Goal: Check status: Check status

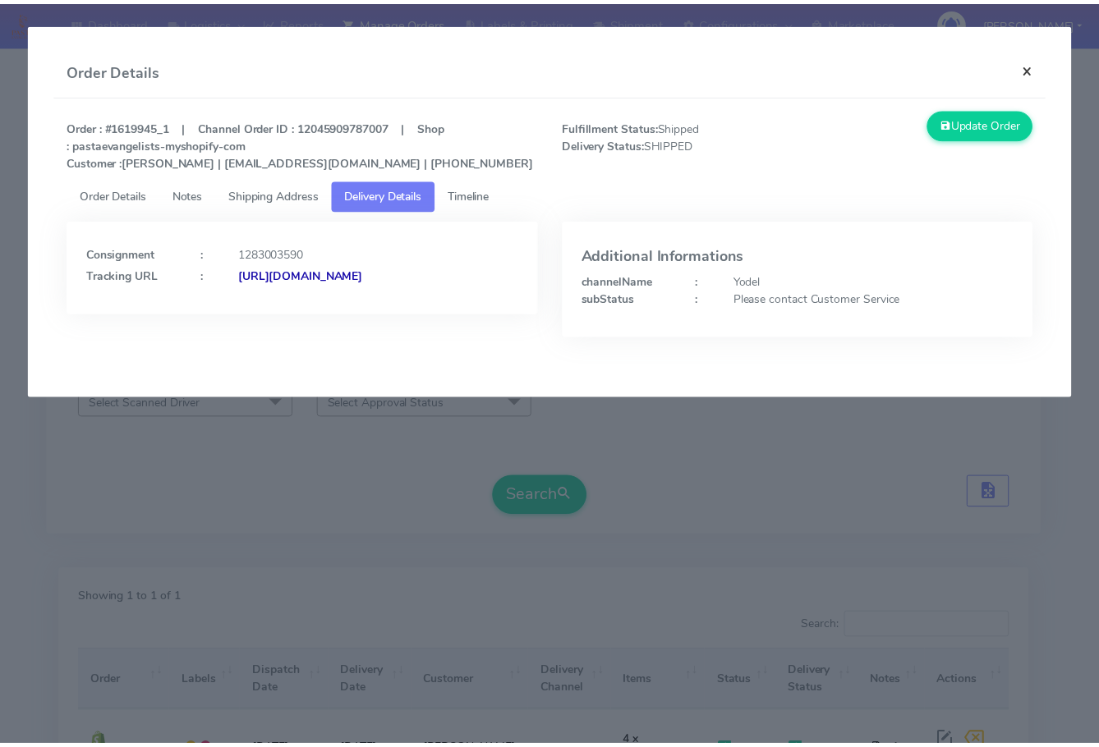
scroll to position [102, 0]
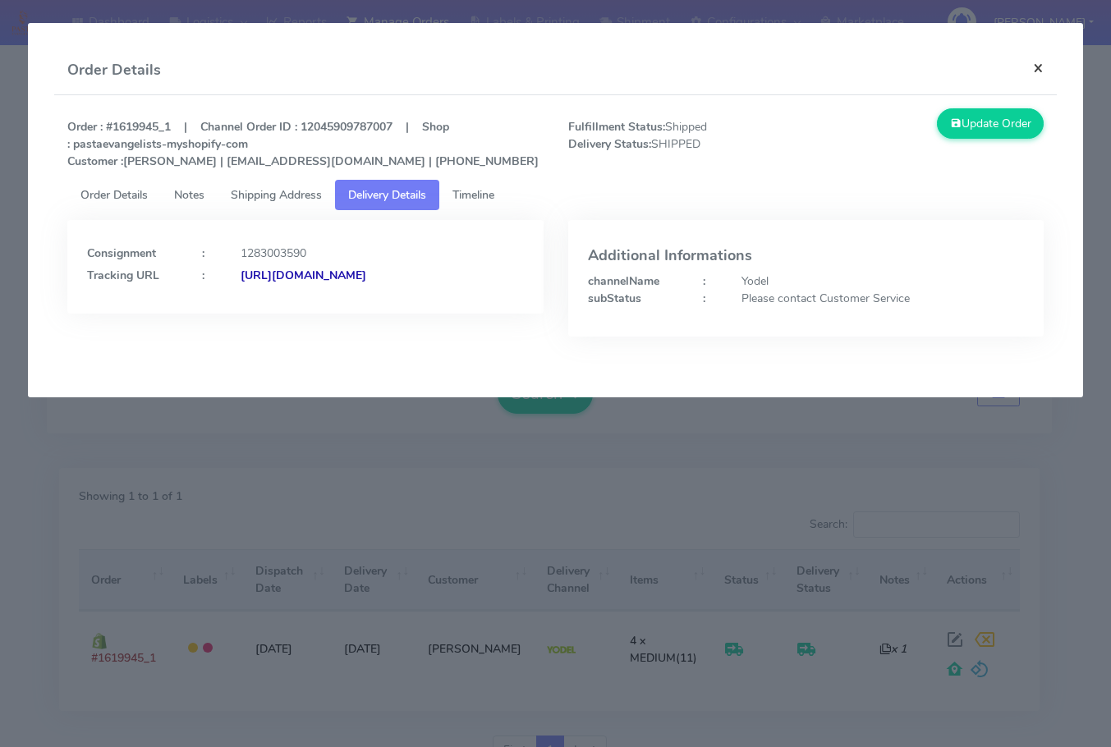
click at [1029, 68] on button "×" at bounding box center [1038, 68] width 37 height 44
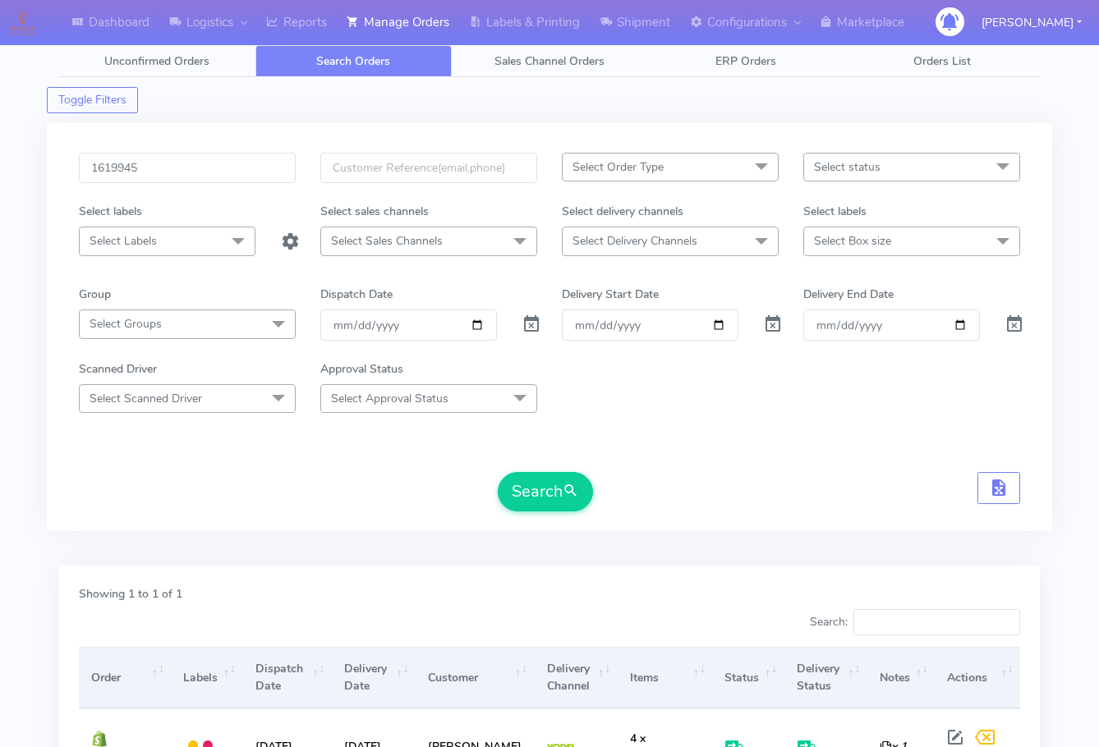
scroll to position [0, 0]
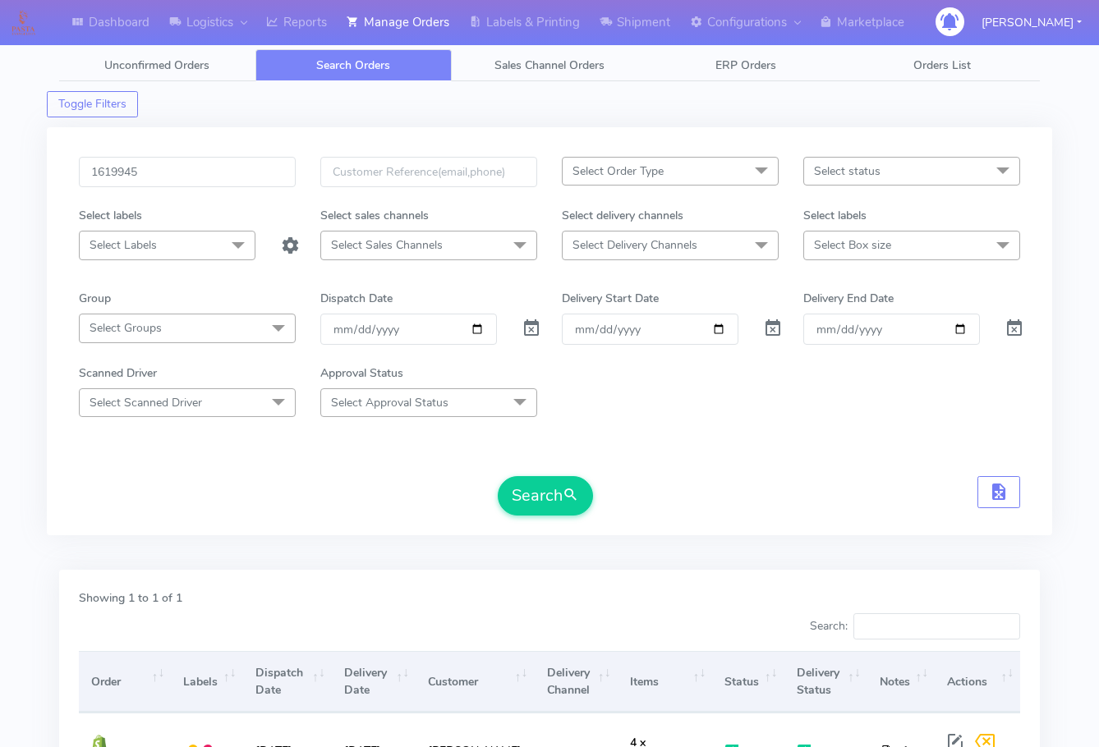
drag, startPoint x: 196, startPoint y: 151, endPoint x: 220, endPoint y: 200, distance: 54.7
click at [196, 153] on div "1619945 Select Order Type Select All MEALS ATAVI One Off Pasta Club Gift Kit Ev…" at bounding box center [549, 331] width 1005 height 408
click at [222, 181] on input "1619945" at bounding box center [187, 172] width 217 height 30
paste input "24153"
type input "1624153"
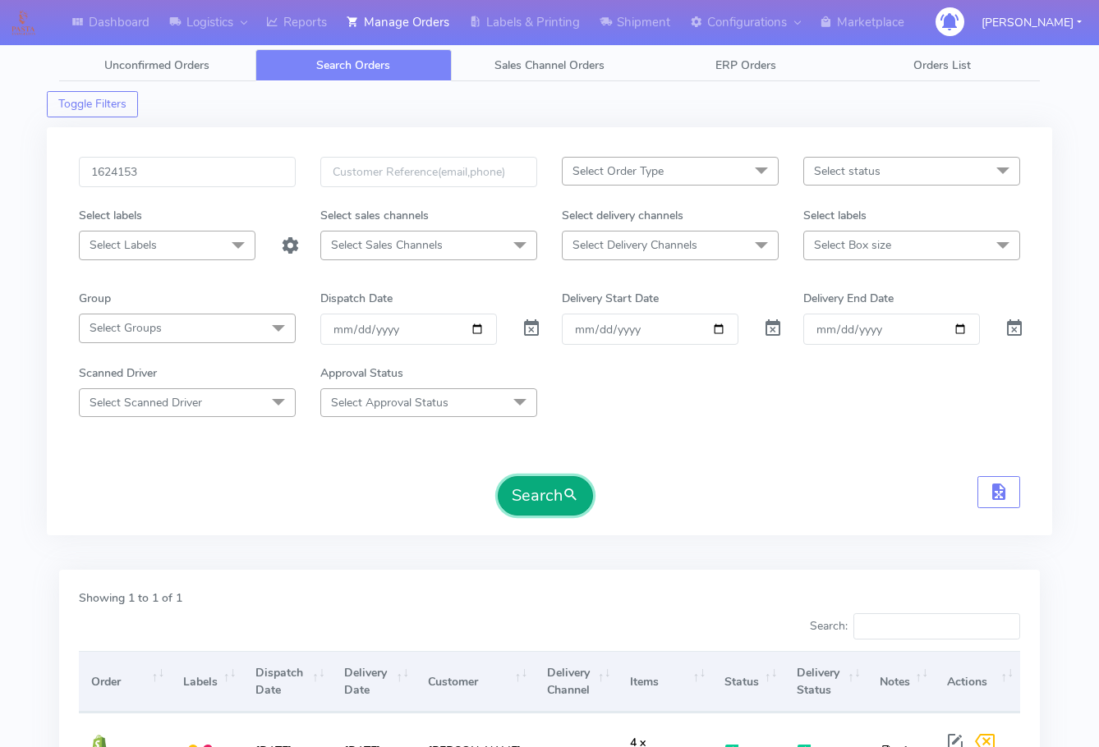
drag, startPoint x: 554, startPoint y: 494, endPoint x: 627, endPoint y: 498, distance: 72.4
click at [555, 494] on button "Search" at bounding box center [545, 495] width 95 height 39
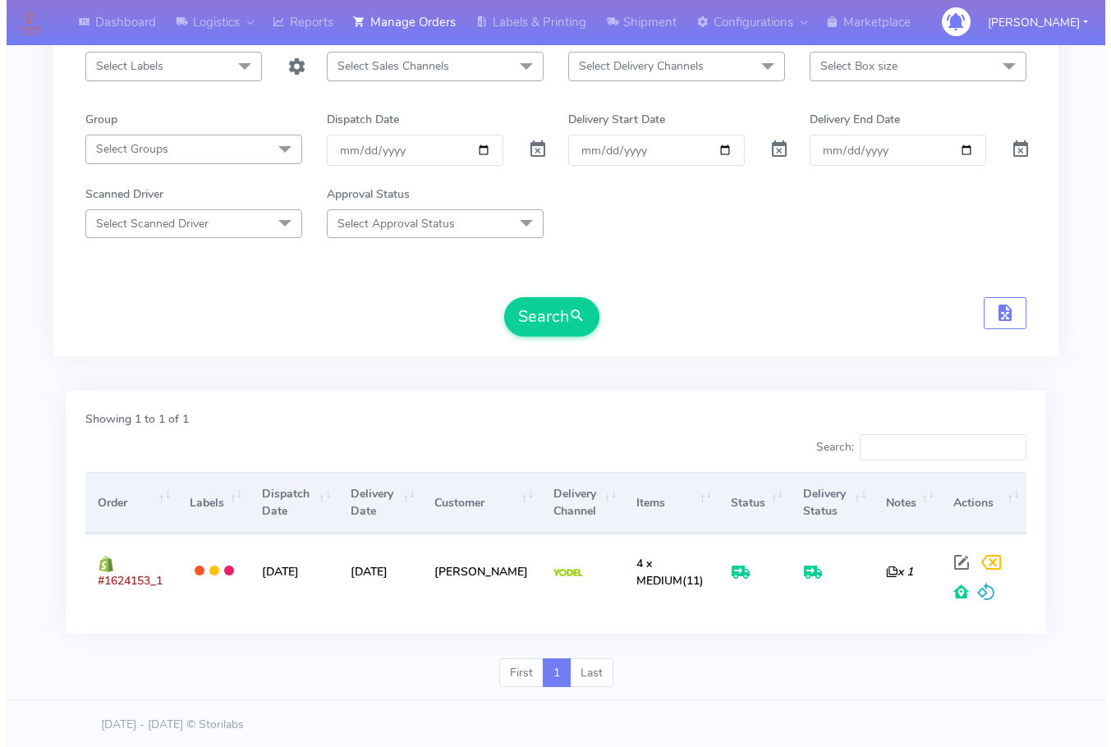
scroll to position [181, 0]
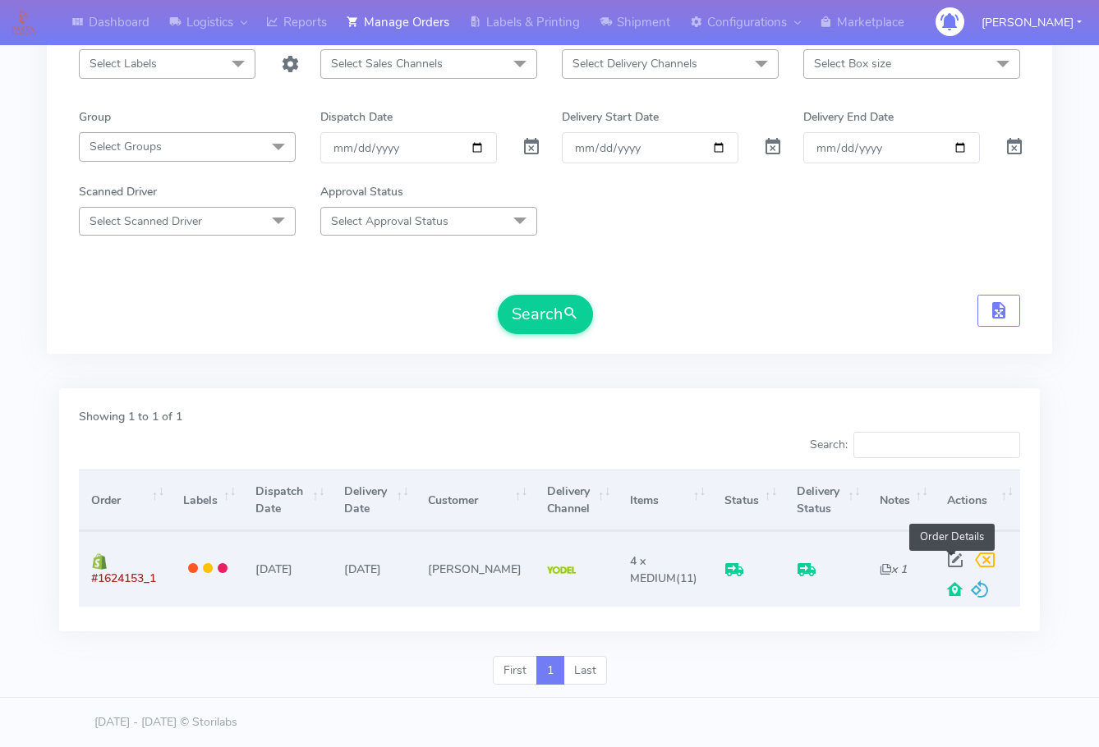
click at [945, 557] on span at bounding box center [955, 564] width 30 height 16
select select "5"
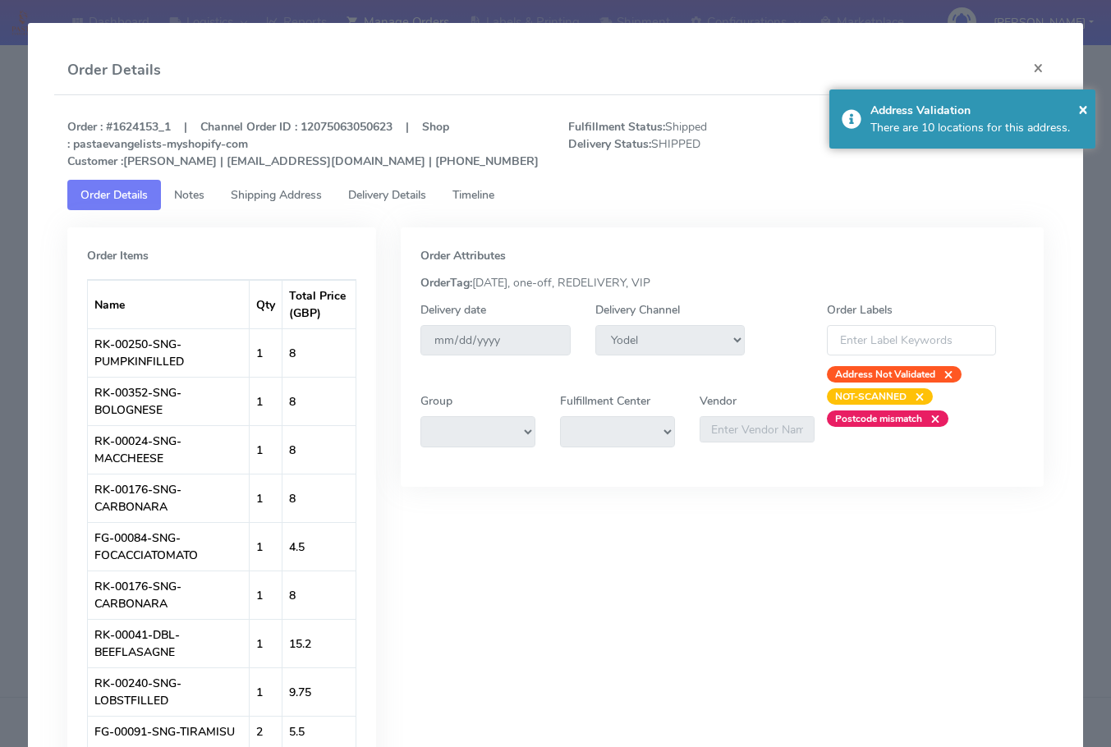
drag, startPoint x: 206, startPoint y: 200, endPoint x: 267, endPoint y: 196, distance: 60.9
click at [207, 200] on link "Notes" at bounding box center [189, 195] width 57 height 30
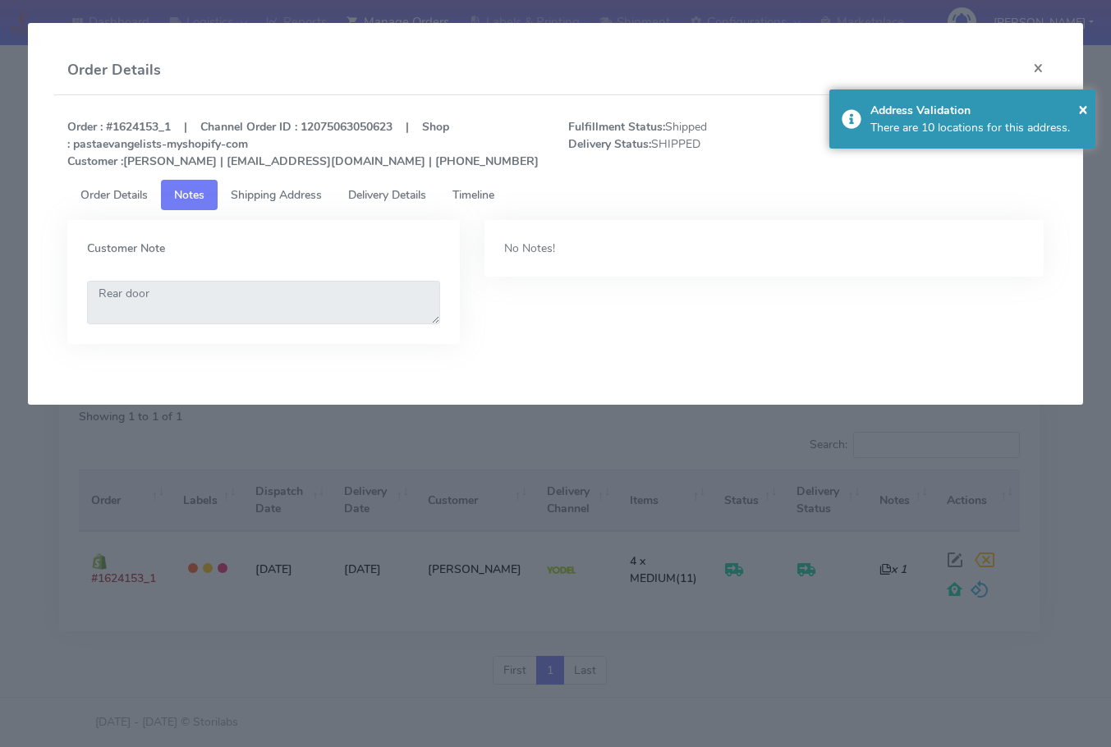
click at [267, 196] on span "Shipping Address" at bounding box center [276, 195] width 91 height 16
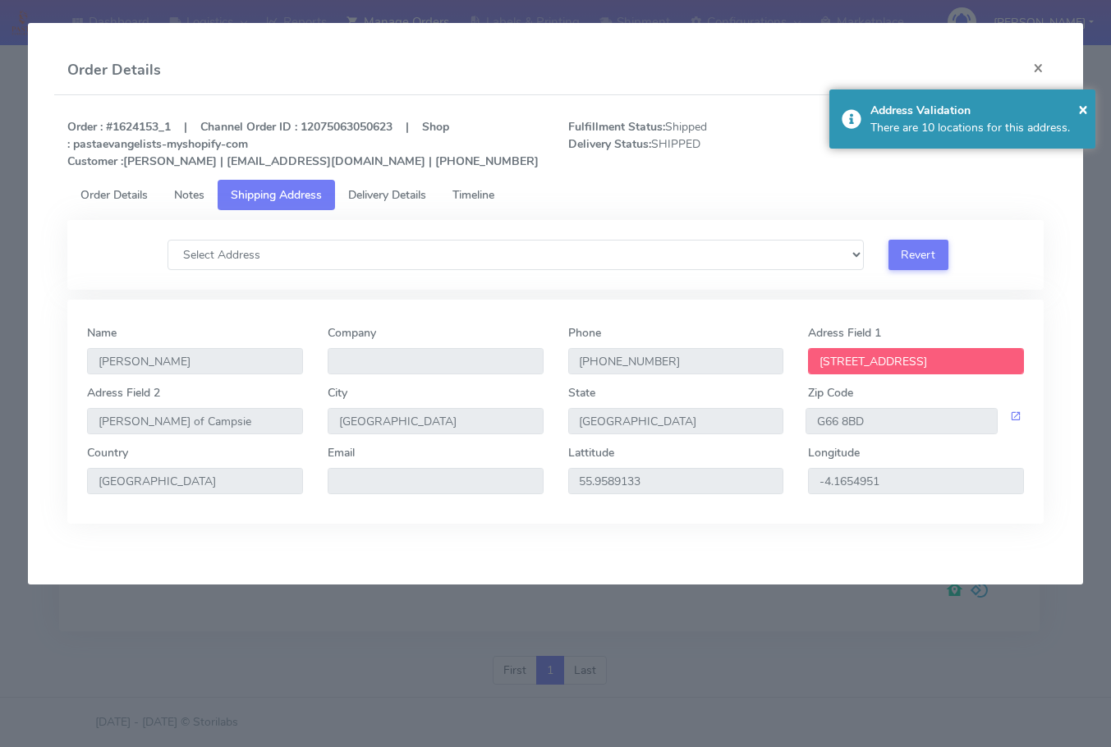
click at [394, 197] on span "Delivery Details" at bounding box center [387, 195] width 78 height 16
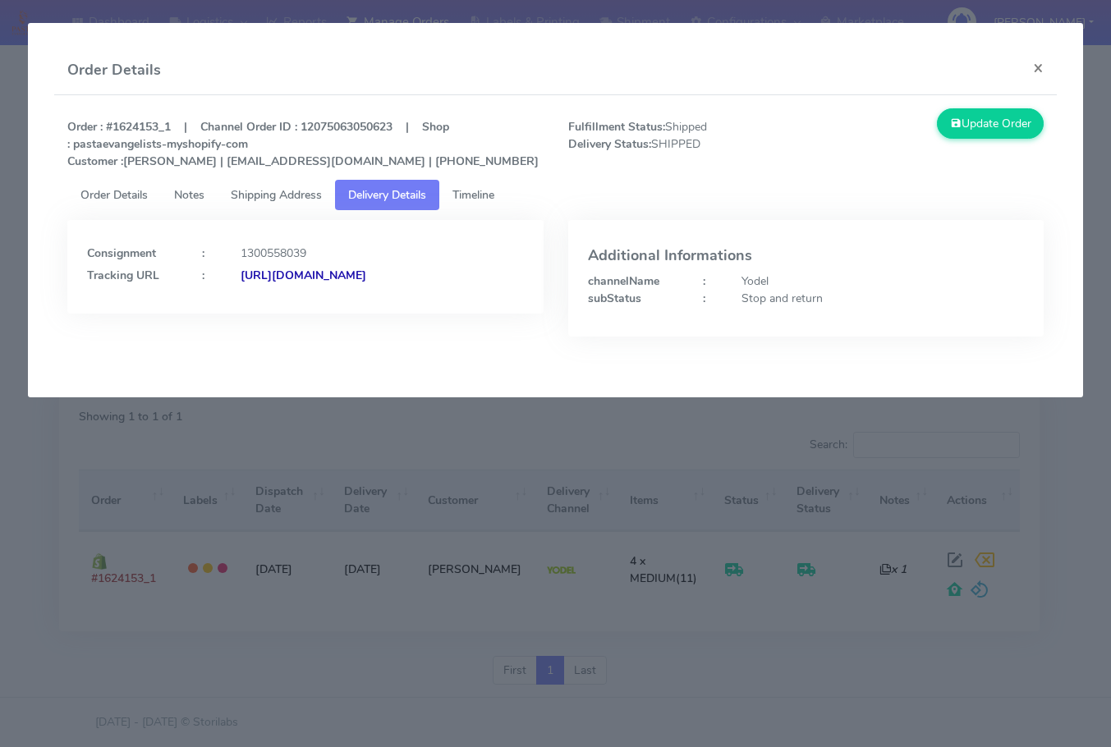
drag, startPoint x: 475, startPoint y: 315, endPoint x: 266, endPoint y: 338, distance: 209.8
click at [266, 338] on div "Consignment : 1300558039 Tracking URL : [URL][DOMAIN_NAME]" at bounding box center [305, 290] width 501 height 141
copy strong "JJD0002249960898366"
click at [1051, 68] on button "×" at bounding box center [1038, 68] width 37 height 44
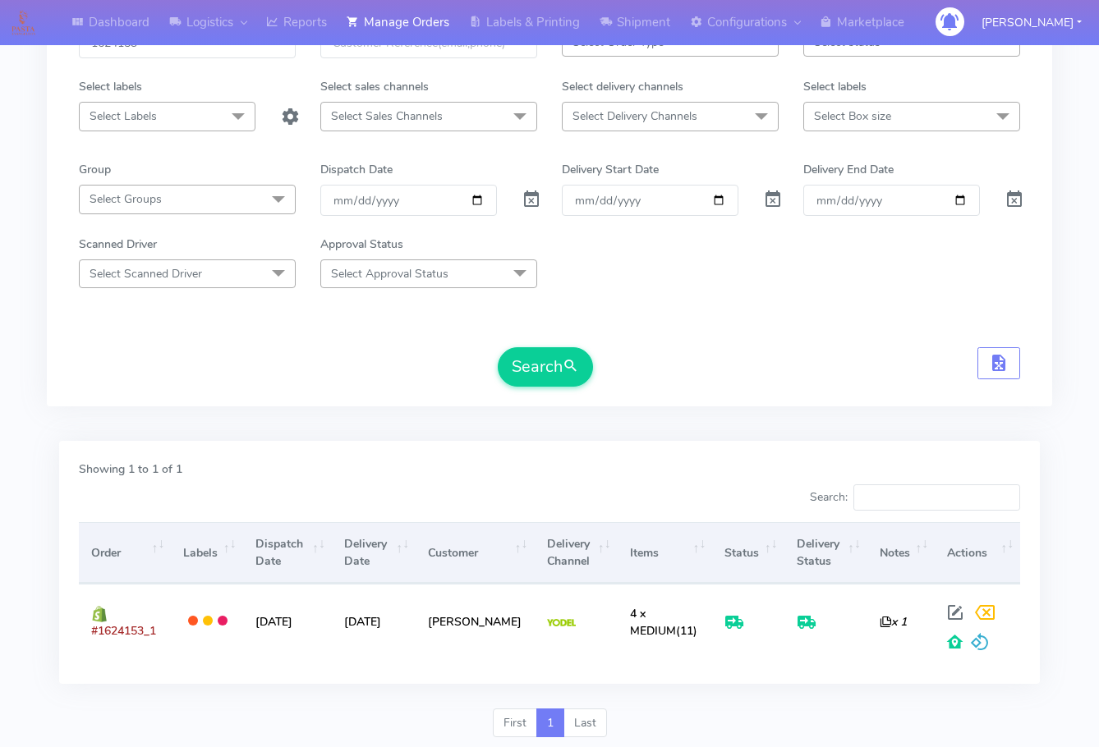
scroll to position [99, 0]
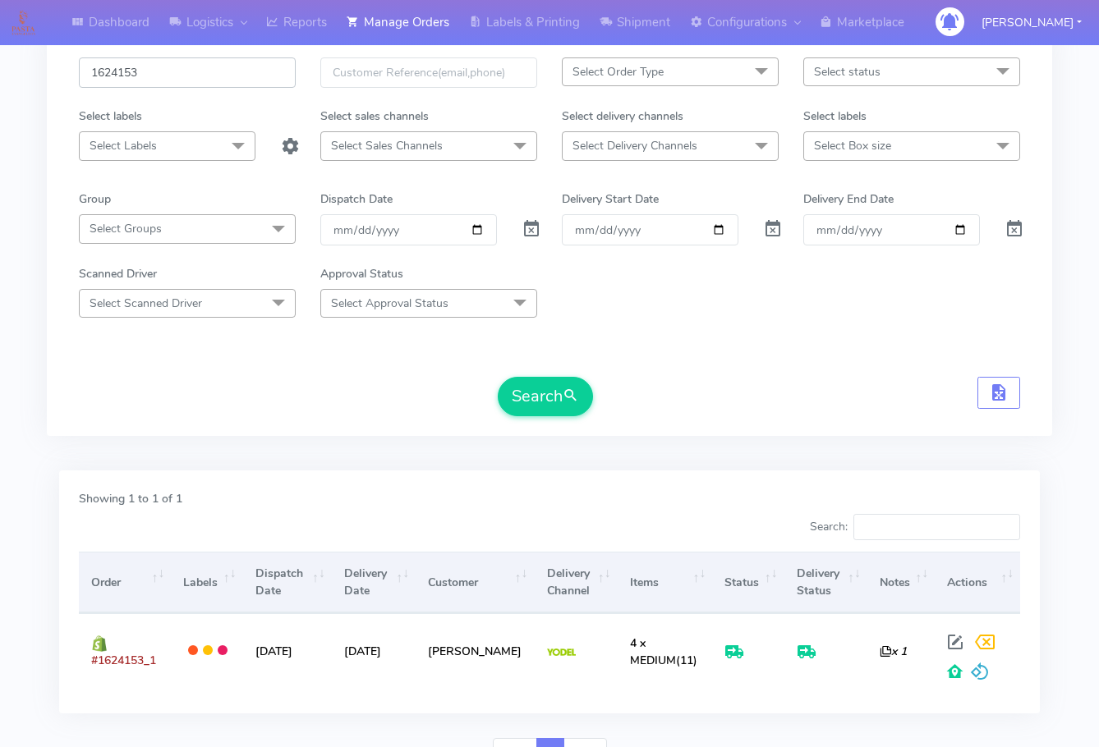
click at [159, 76] on input "1624153" at bounding box center [187, 72] width 217 height 30
click at [544, 406] on button "Search" at bounding box center [545, 396] width 95 height 39
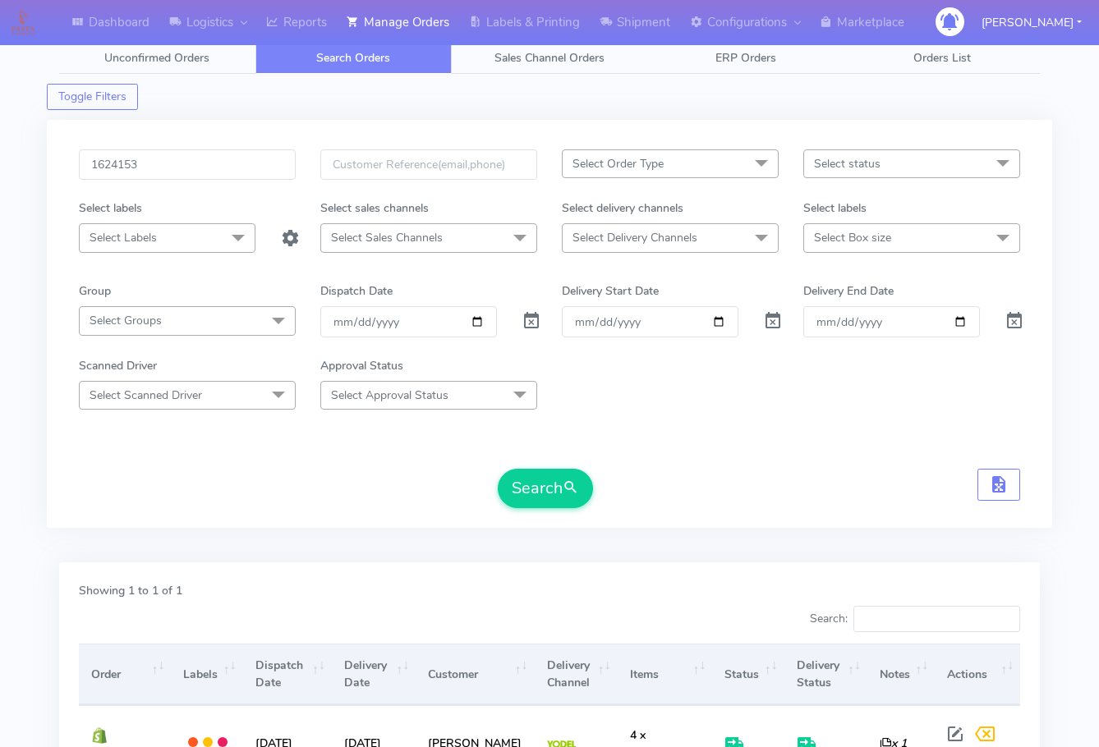
scroll to position [0, 0]
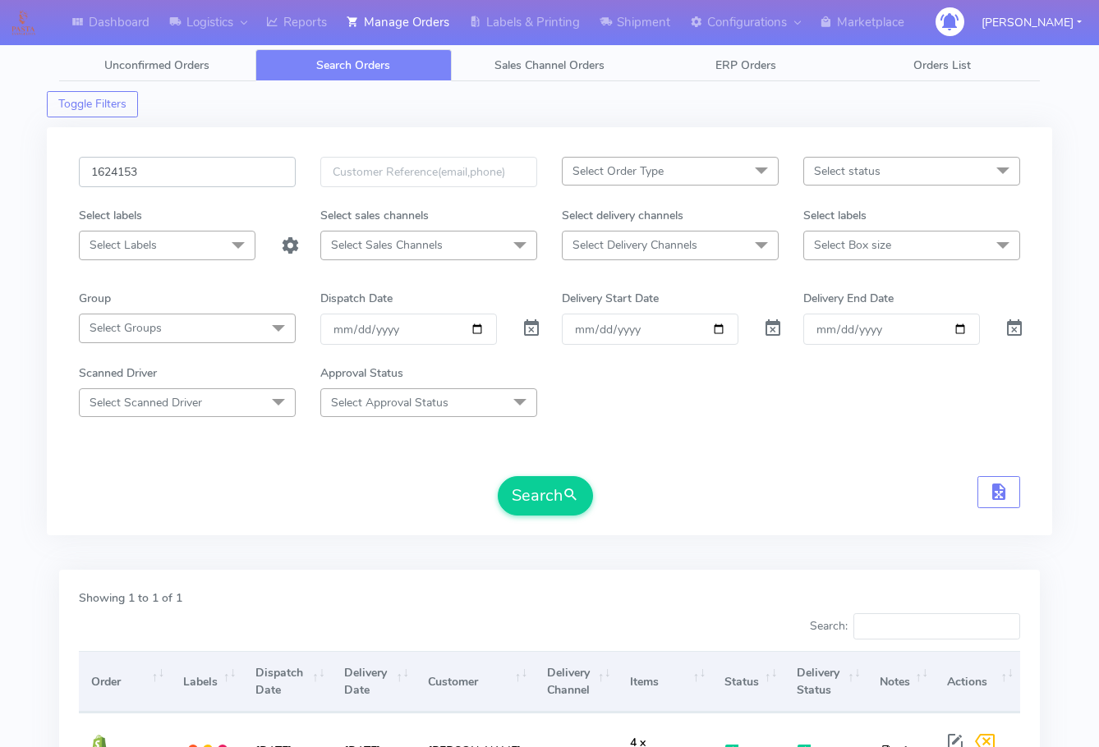
click at [168, 163] on input "1624153" at bounding box center [187, 172] width 217 height 30
paste input "781"
type input "1624781"
click at [571, 501] on span "submit" at bounding box center [571, 495] width 16 height 22
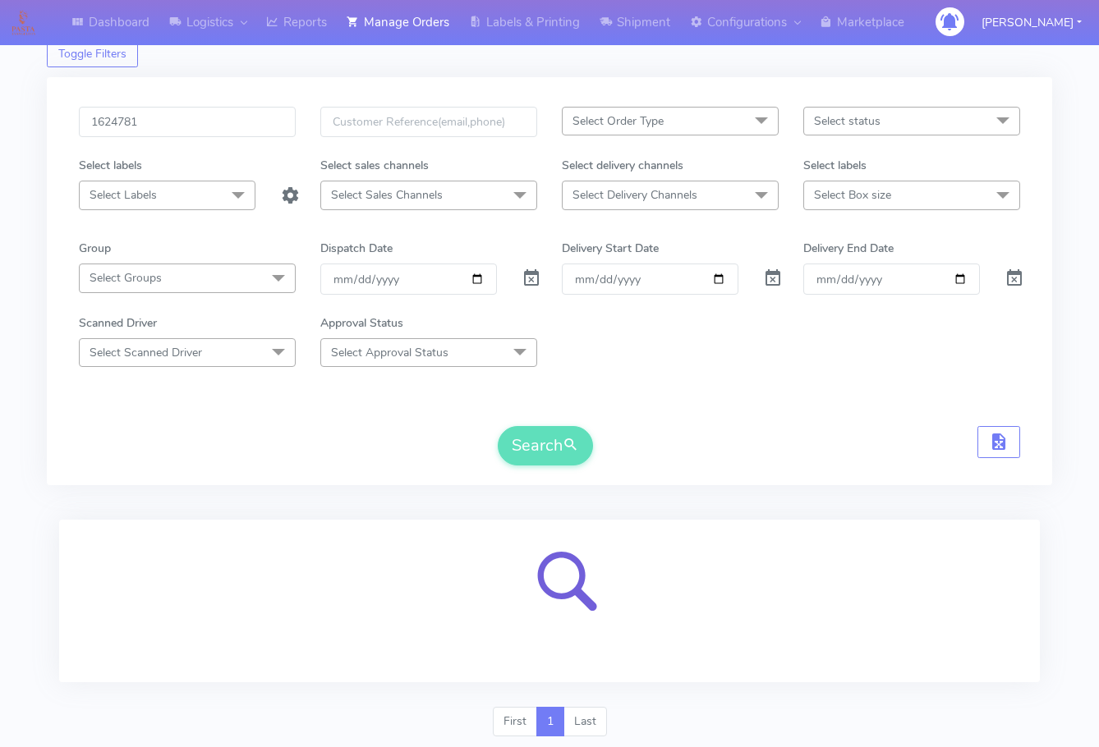
scroll to position [102, 0]
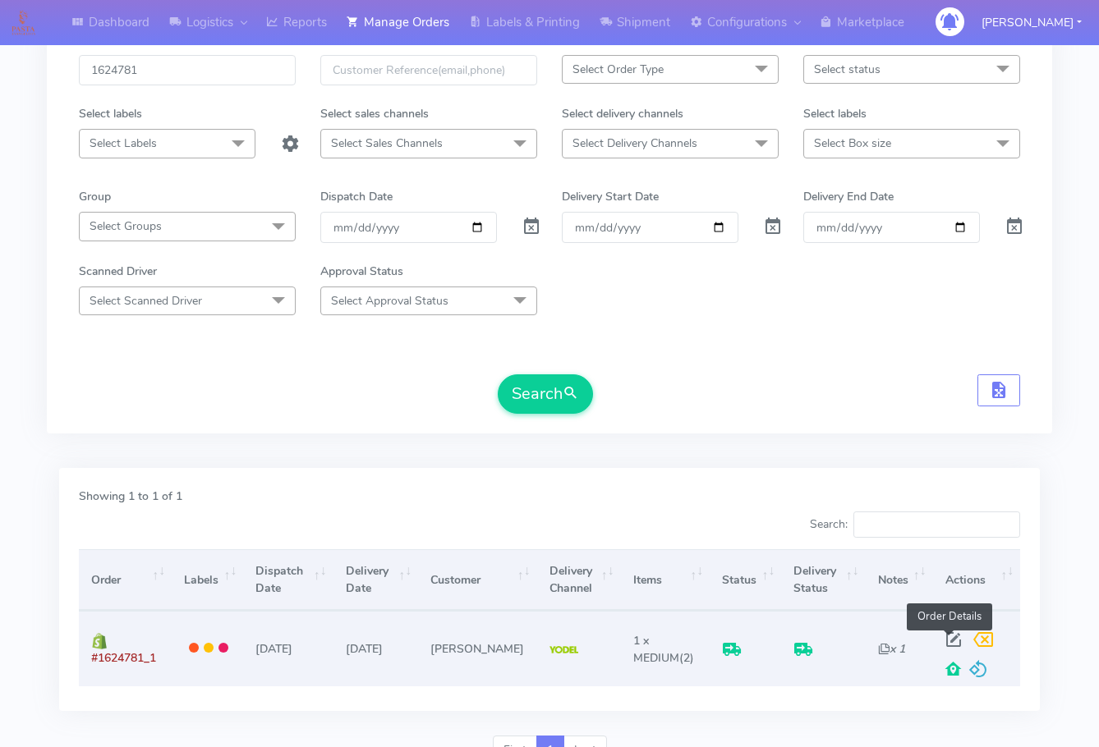
click at [947, 641] on span at bounding box center [954, 644] width 30 height 16
select select "5"
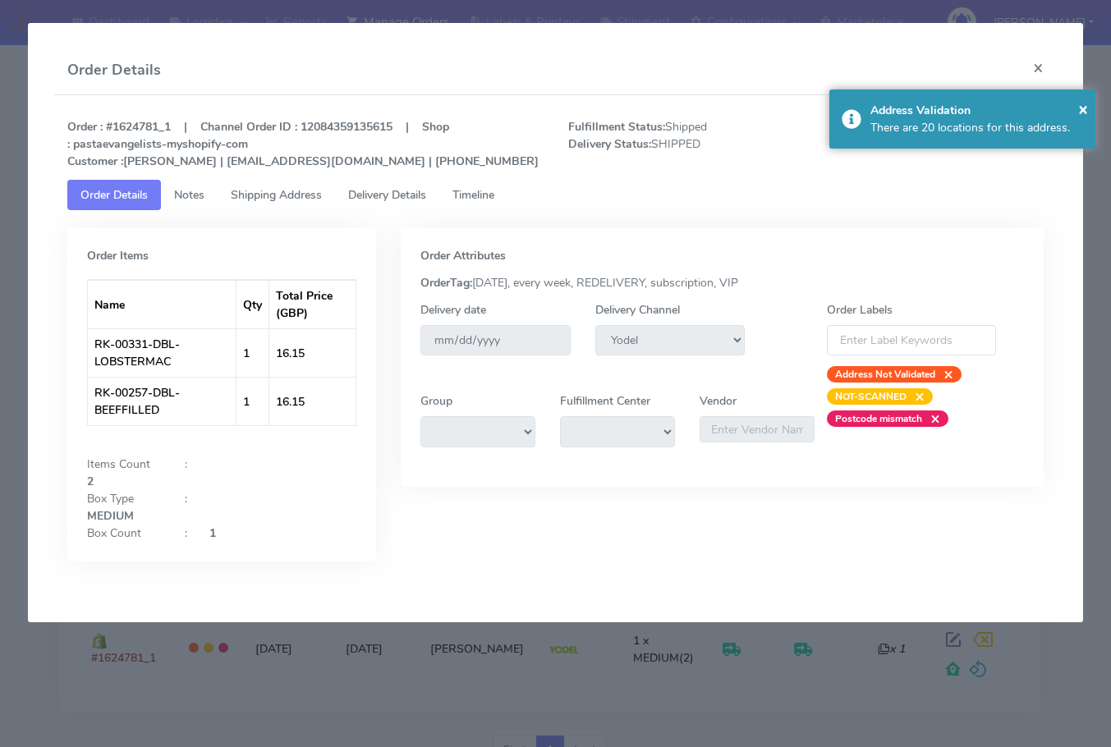
click at [264, 195] on span "Shipping Address" at bounding box center [276, 195] width 91 height 16
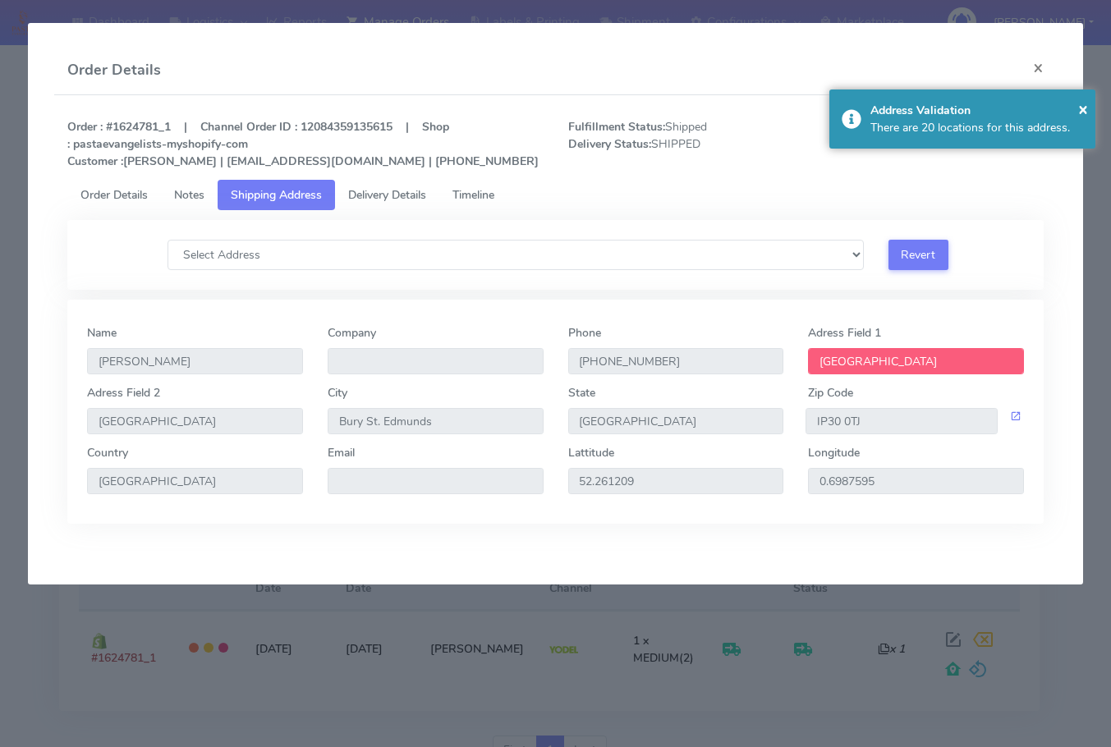
click at [382, 198] on span "Delivery Details" at bounding box center [387, 195] width 78 height 16
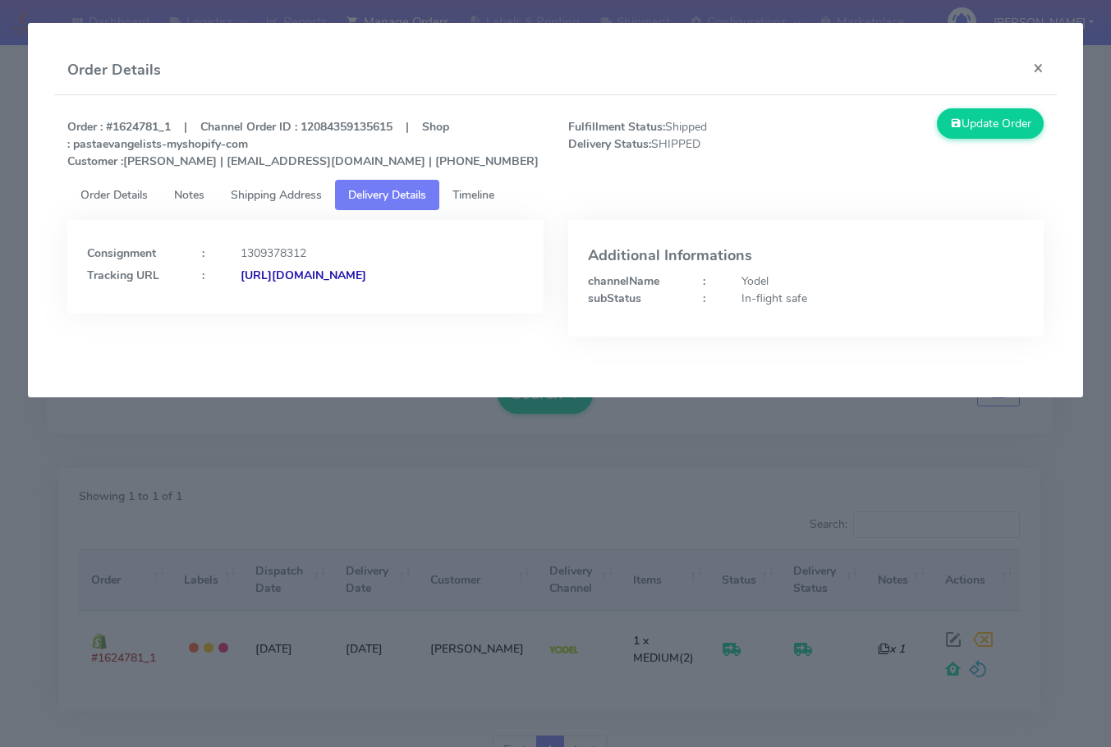
click at [269, 207] on link "Shipping Address" at bounding box center [276, 195] width 117 height 30
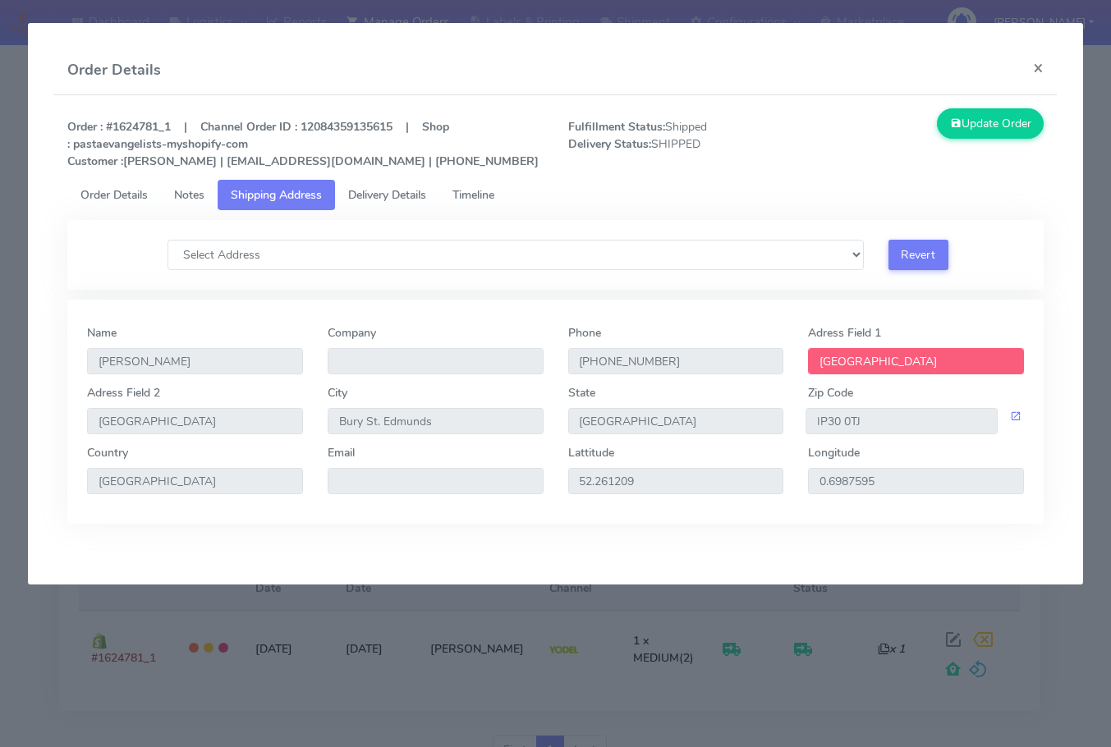
click at [408, 195] on span "Delivery Details" at bounding box center [387, 195] width 78 height 16
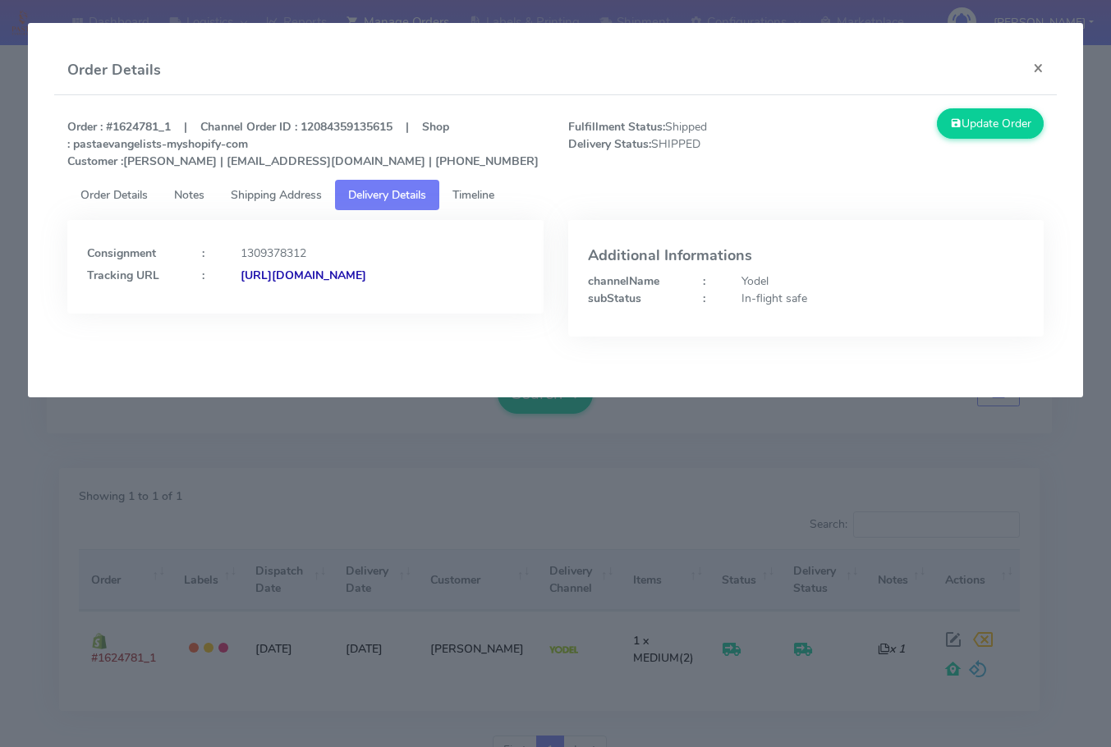
drag, startPoint x: 453, startPoint y: 297, endPoint x: 264, endPoint y: 313, distance: 189.5
click at [264, 313] on div "Consignment : 1309378312 Tracking URL : [URL][DOMAIN_NAME]" at bounding box center [305, 267] width 476 height 94
copy strong "JJD0002249960899949"
drag, startPoint x: 1045, startPoint y: 71, endPoint x: 1011, endPoint y: 76, distance: 34.2
click at [1045, 71] on button "×" at bounding box center [1038, 68] width 37 height 44
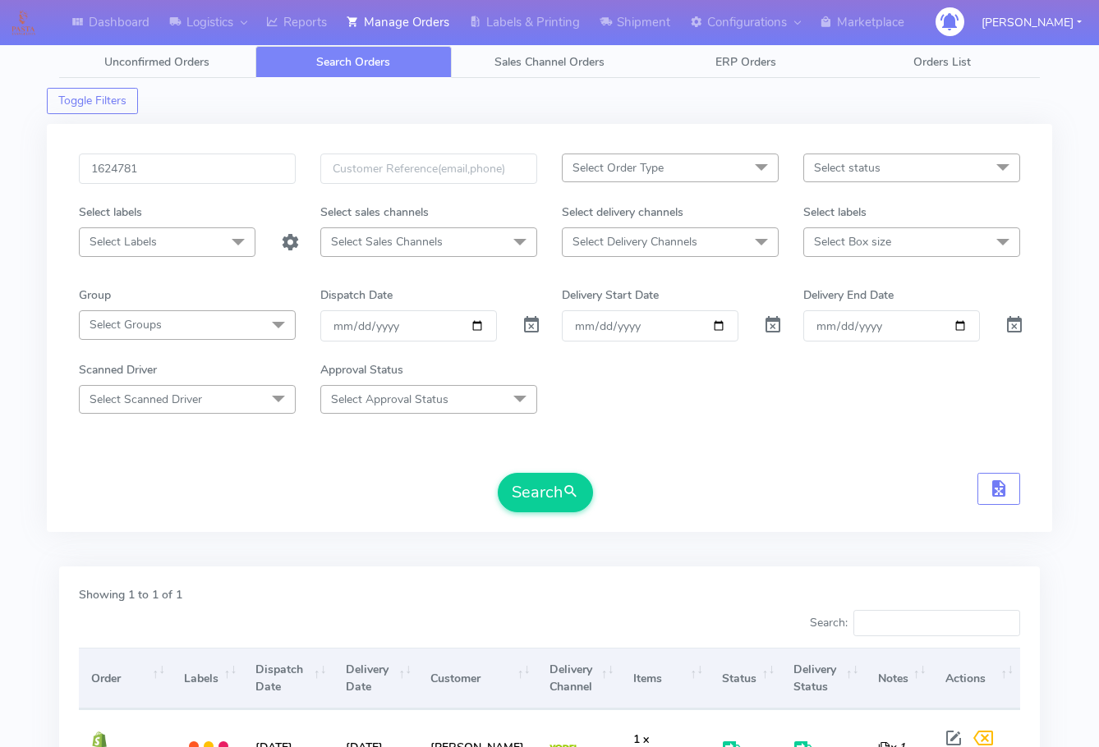
scroll to position [0, 0]
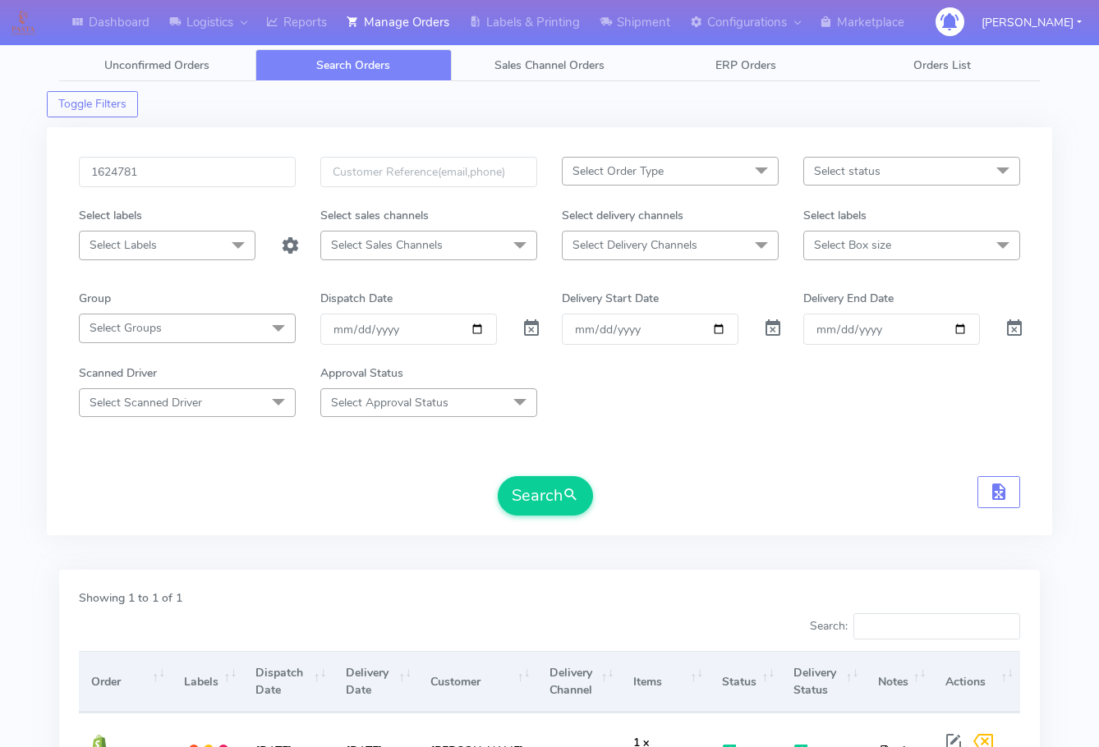
click at [162, 155] on div "1624781 Select Order Type Select All MEALS ATAVI One Off Pasta Club Gift Kit Ev…" at bounding box center [549, 331] width 1005 height 408
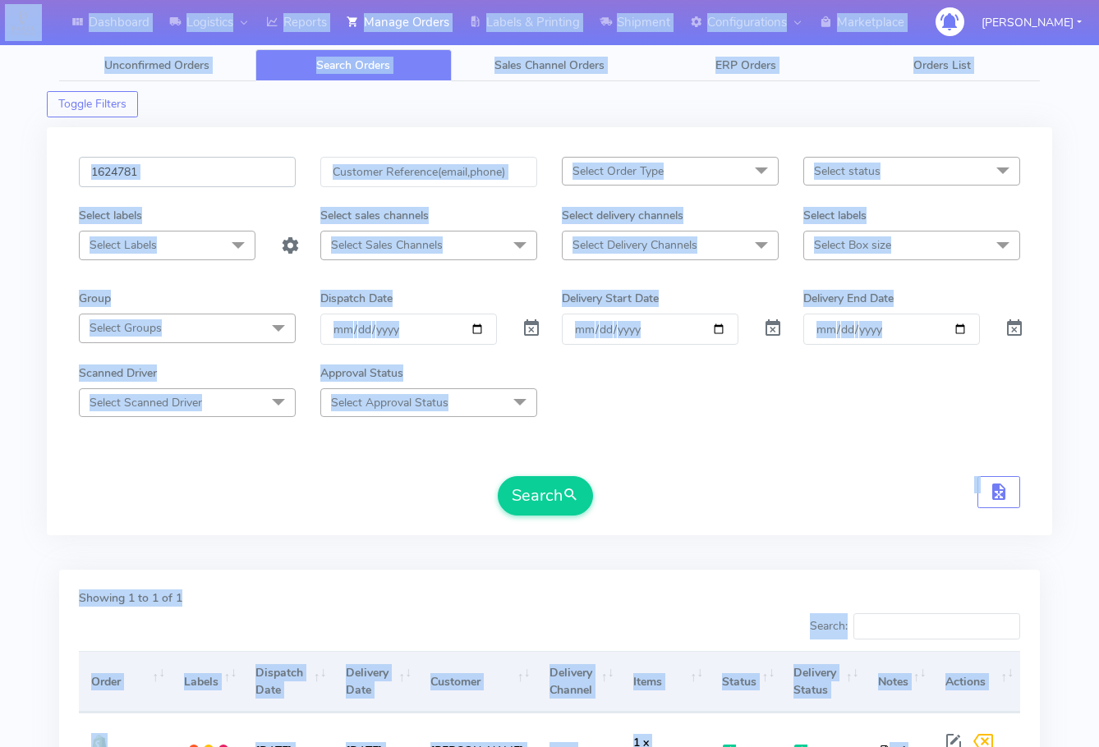
click at [199, 172] on input "1624781" at bounding box center [187, 172] width 217 height 30
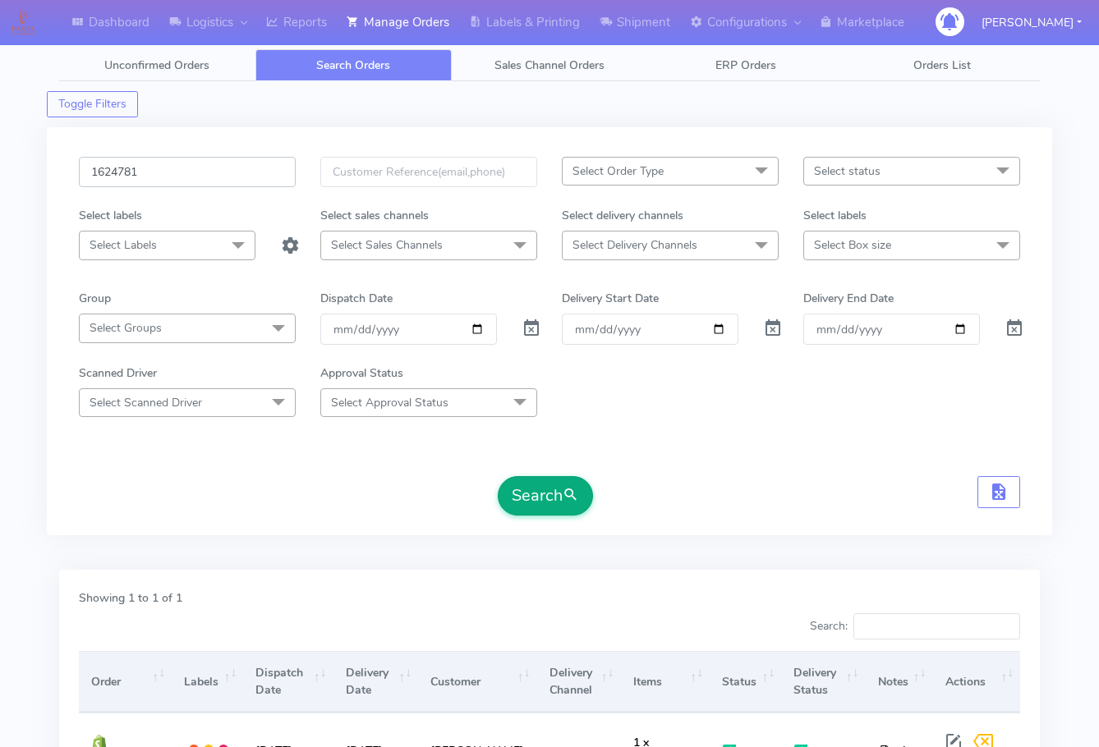
paste input "879"
type input "1624879"
click at [552, 490] on button "Search" at bounding box center [545, 495] width 95 height 39
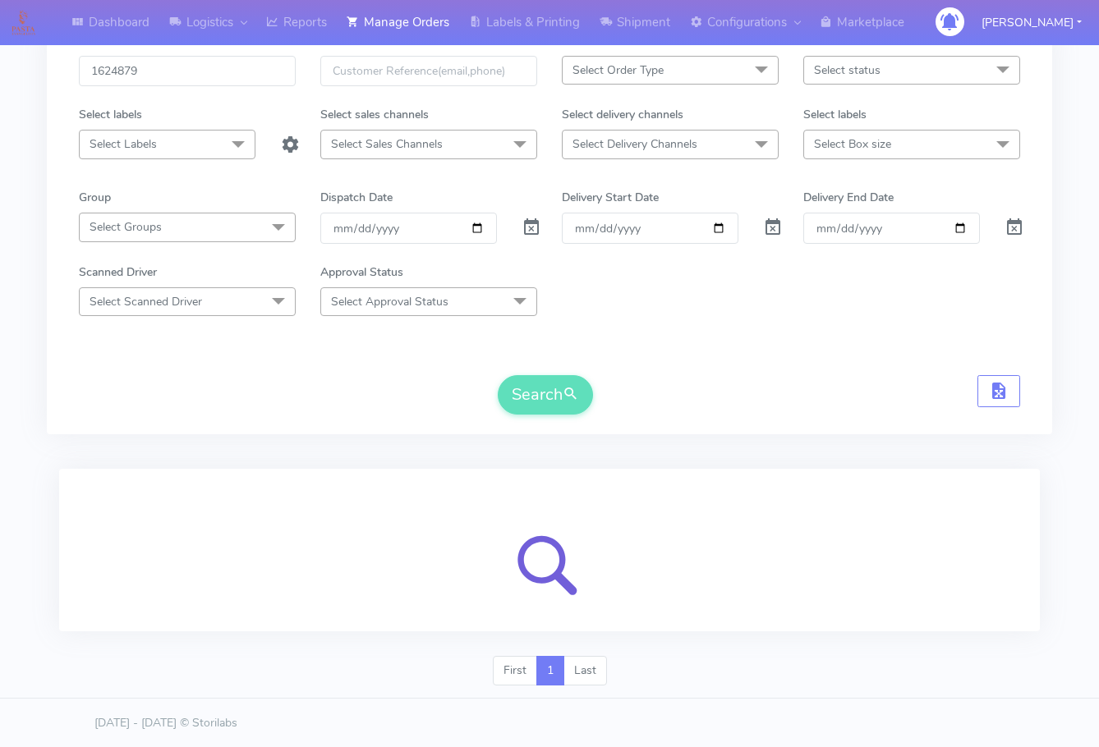
scroll to position [102, 0]
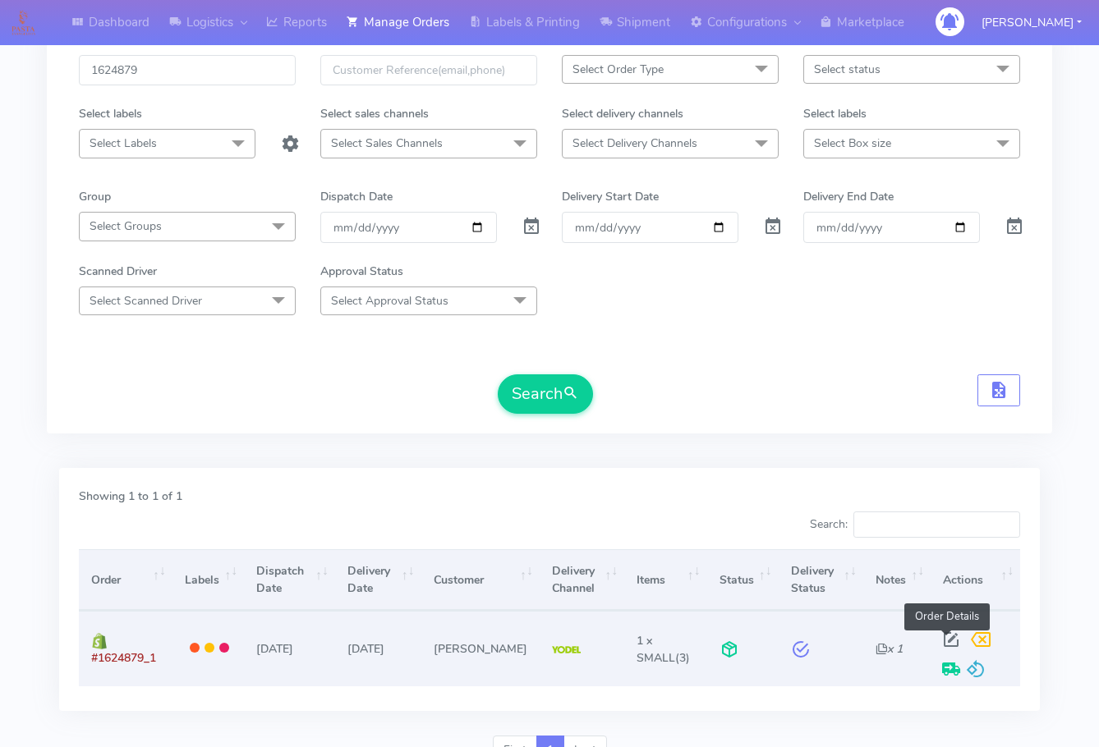
click at [953, 639] on span at bounding box center [951, 644] width 30 height 16
select select "5"
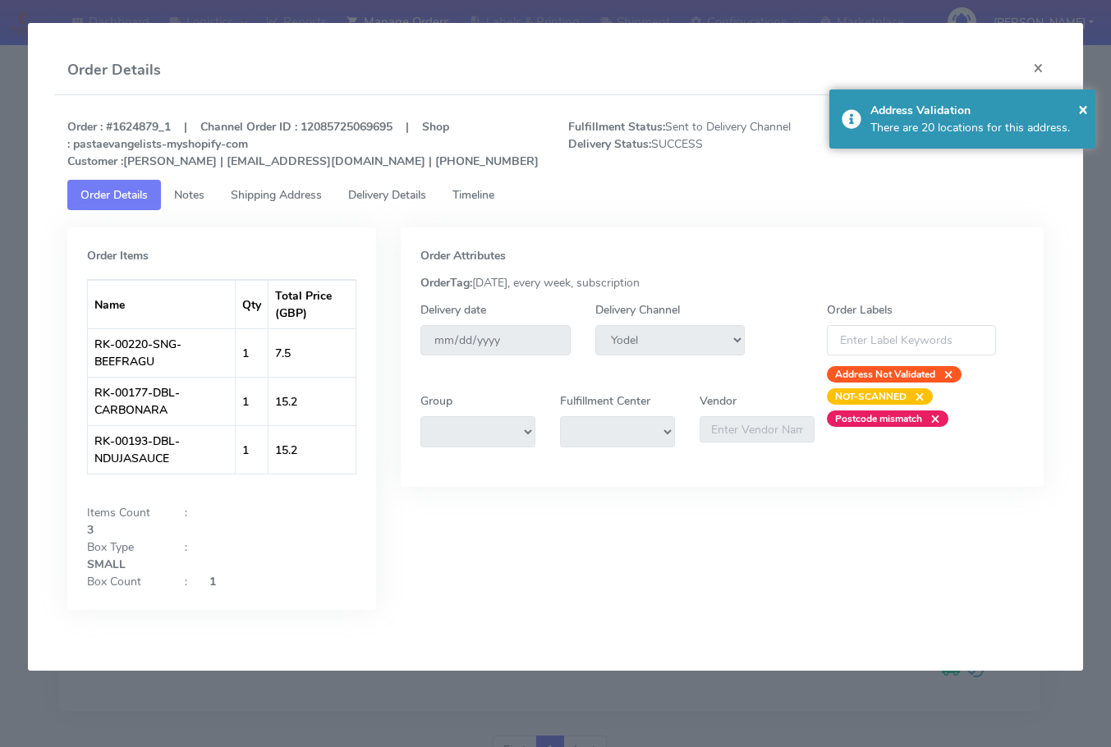
click at [364, 189] on span "Delivery Details" at bounding box center [387, 195] width 78 height 16
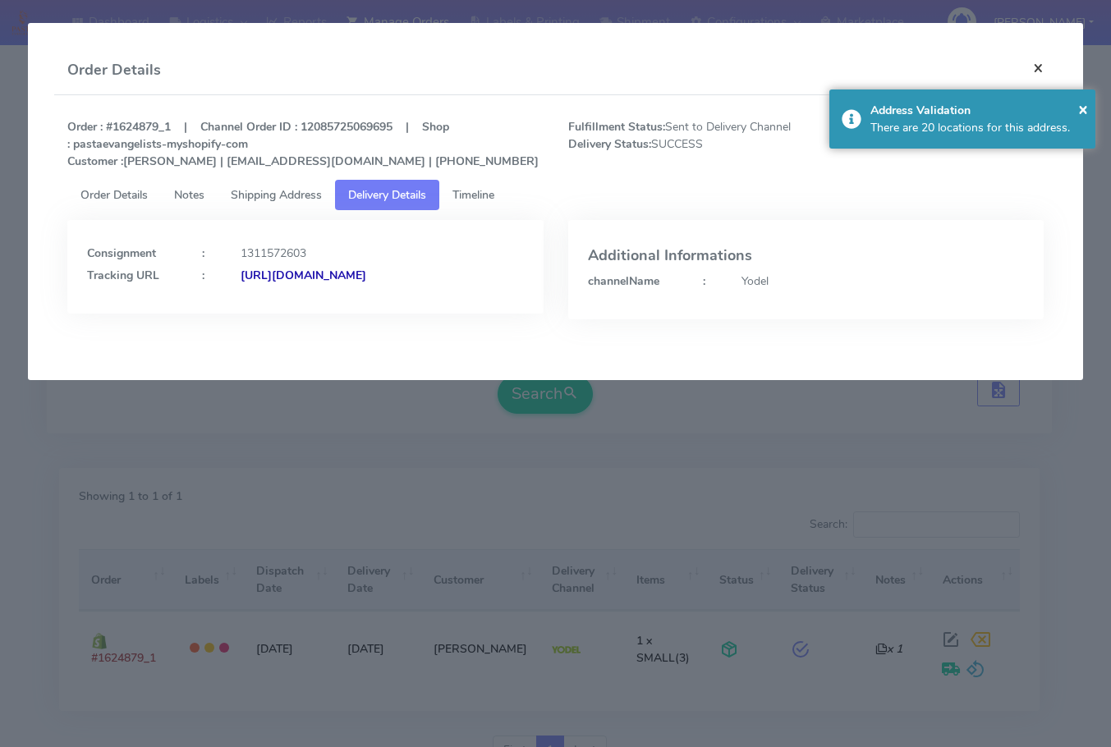
click at [1040, 57] on button "×" at bounding box center [1038, 68] width 37 height 44
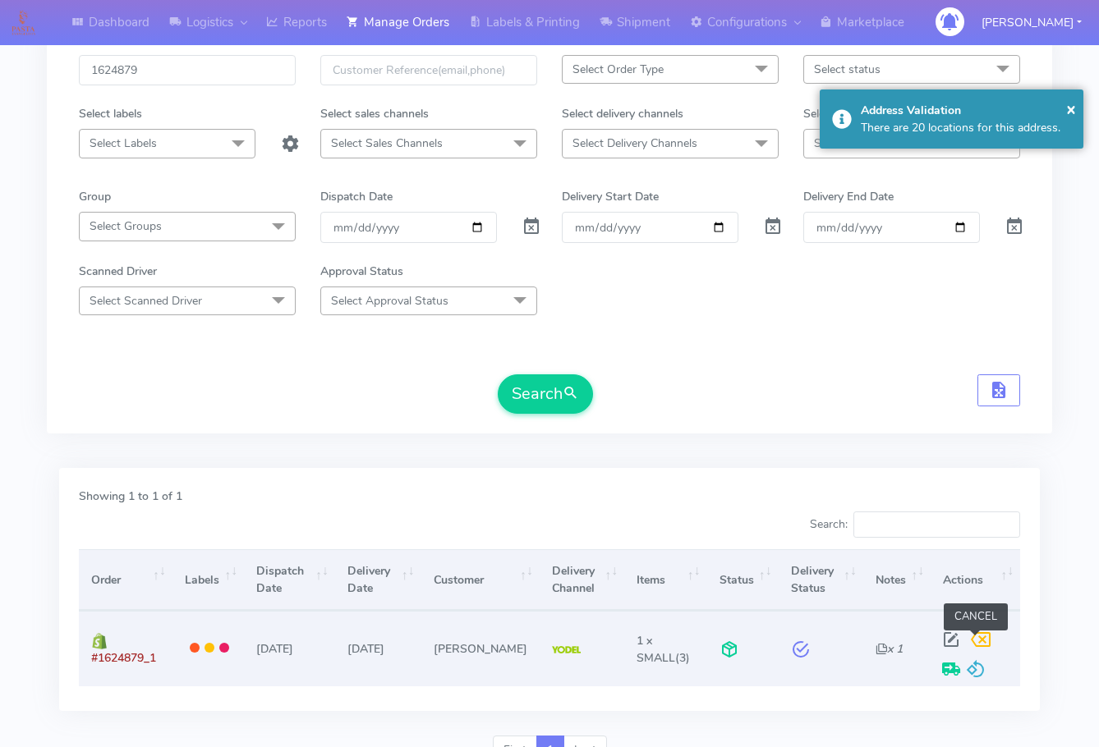
click at [973, 643] on span at bounding box center [981, 644] width 30 height 16
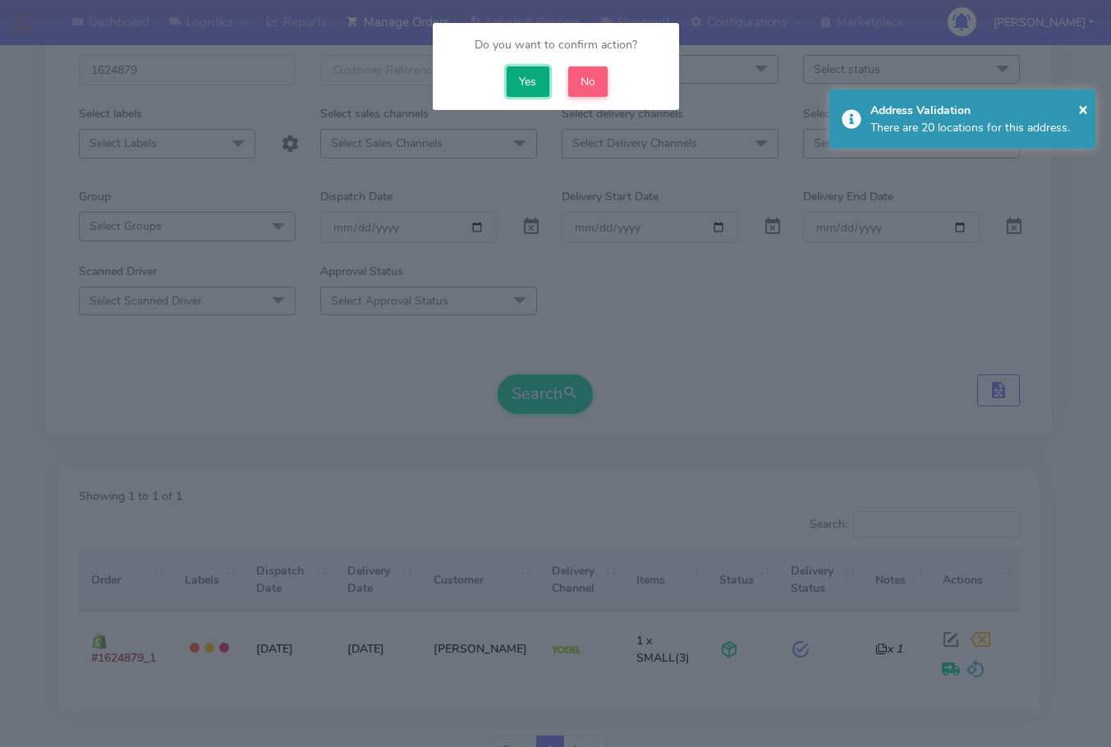
click at [517, 81] on button "Yes" at bounding box center [528, 82] width 43 height 30
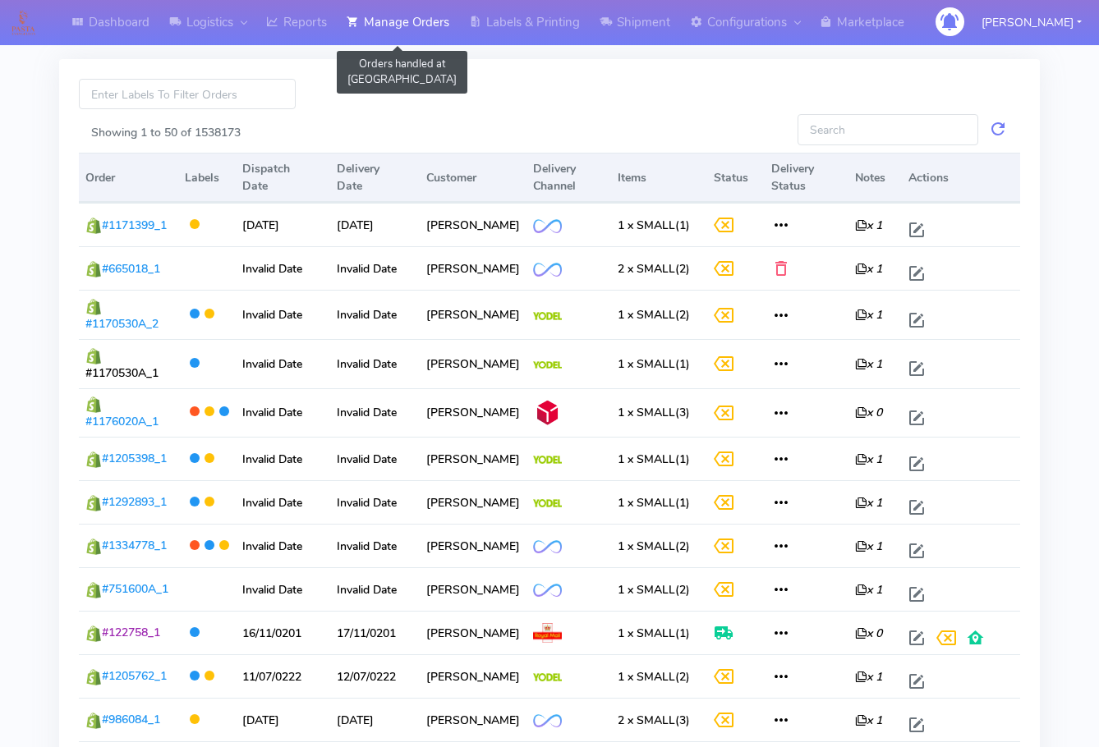
click at [411, 19] on link "Manage Orders" at bounding box center [398, 22] width 122 height 45
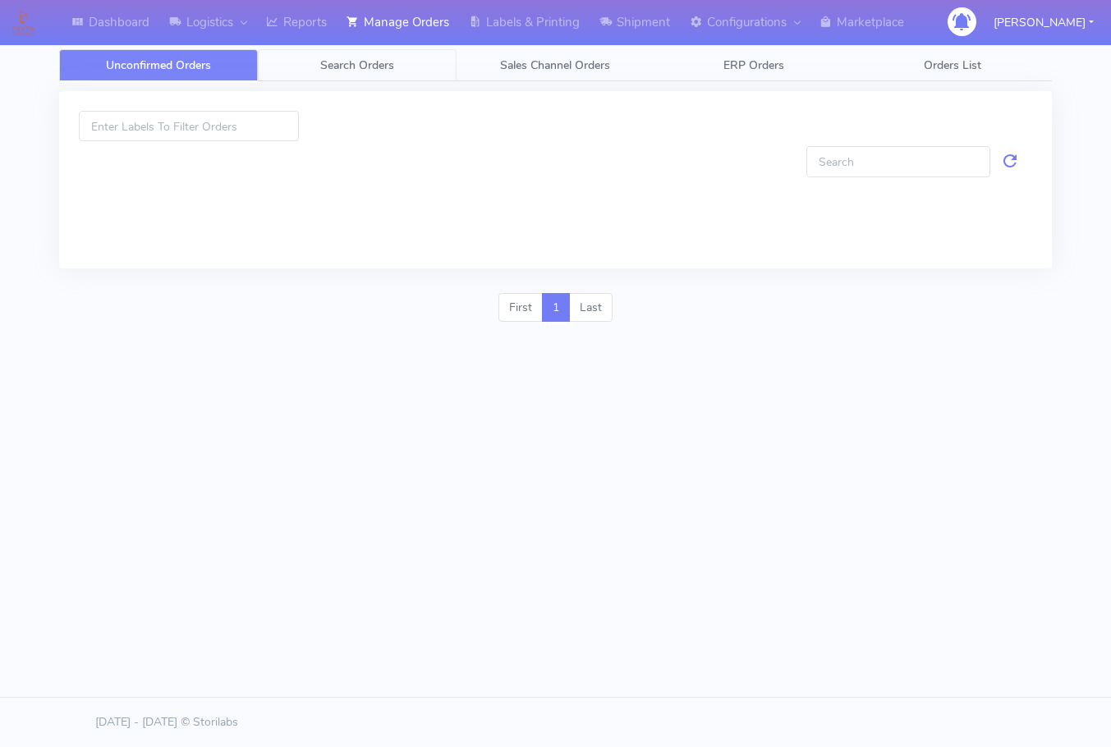
click at [405, 68] on link "Search Orders" at bounding box center [357, 65] width 199 height 32
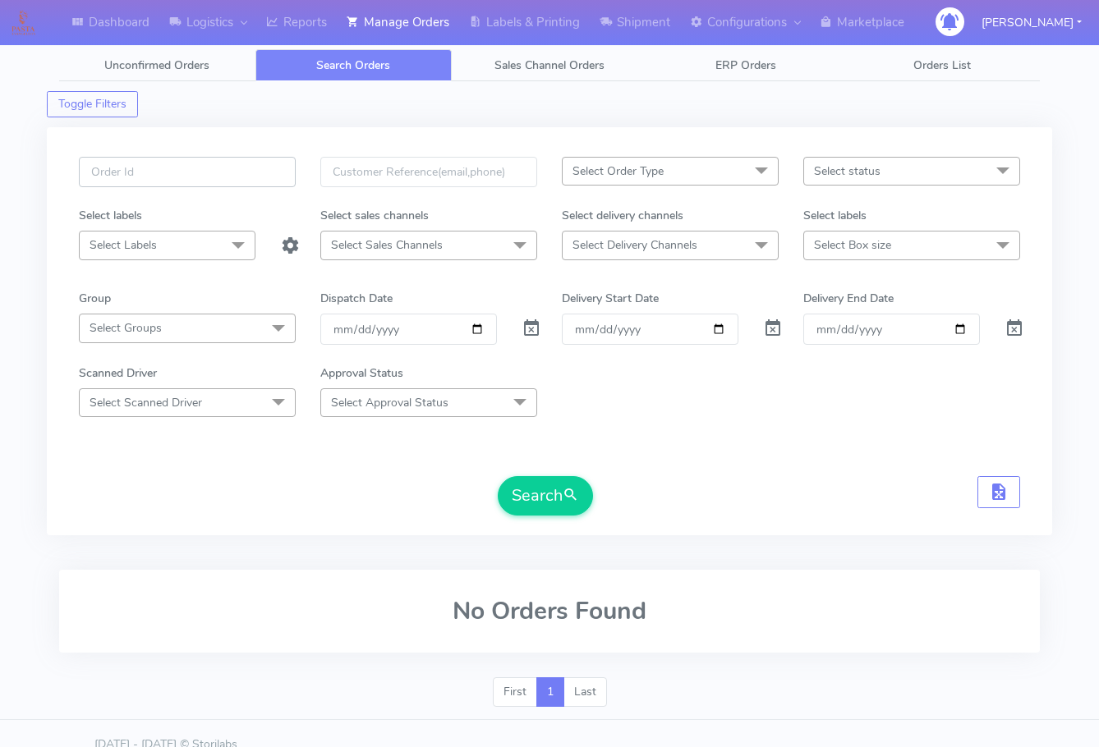
click at [227, 186] on input "text" at bounding box center [187, 172] width 217 height 30
paste input "1622029"
type input "1622029"
click at [530, 329] on span at bounding box center [531, 332] width 20 height 16
click at [540, 493] on button "Search" at bounding box center [545, 495] width 95 height 39
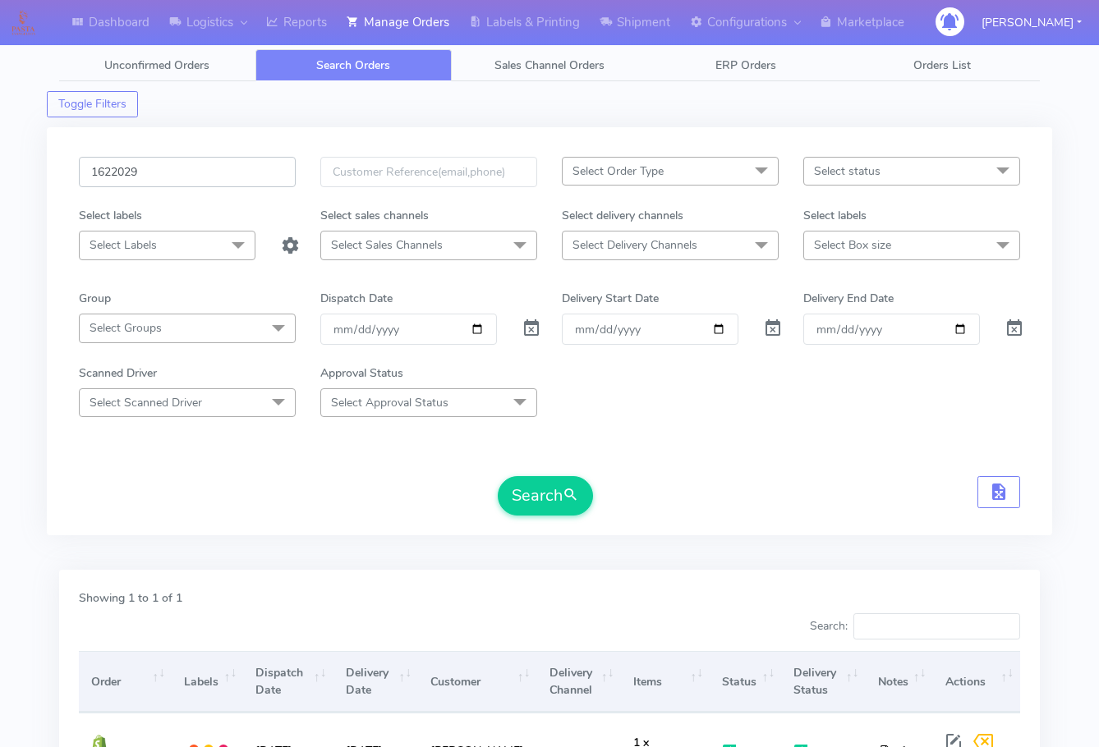
click at [218, 178] on input "1622029" at bounding box center [187, 172] width 217 height 30
paste input "4781"
type input "1624781"
click at [527, 484] on button "Search" at bounding box center [545, 495] width 95 height 39
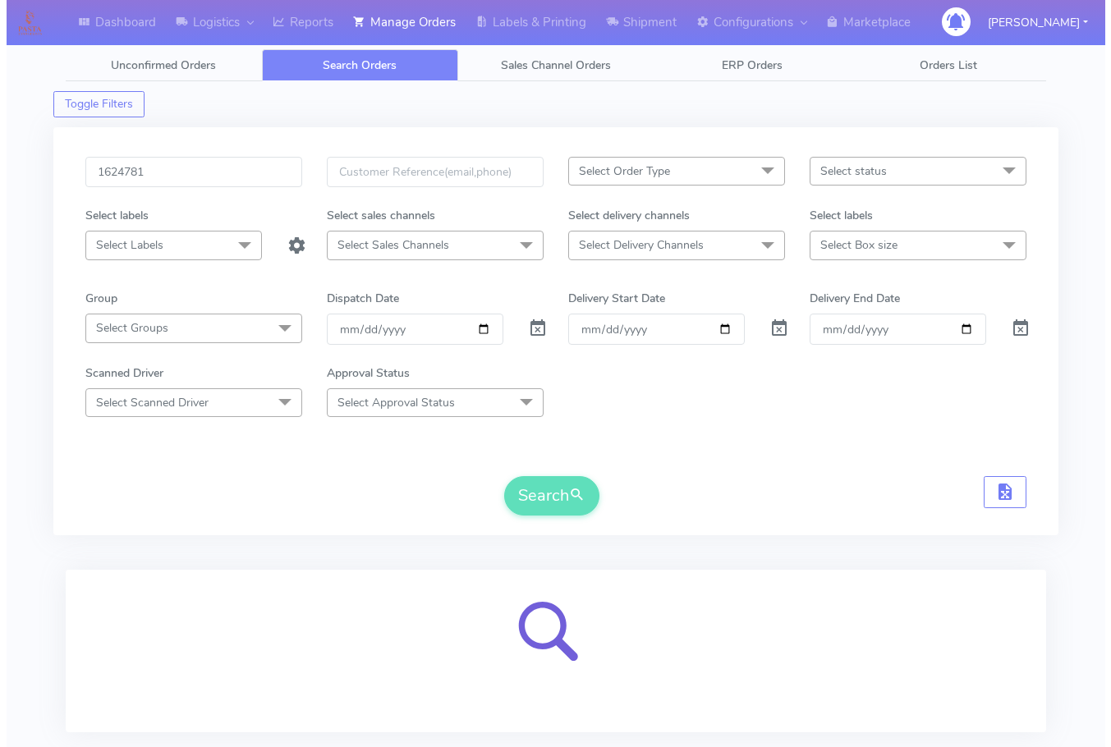
scroll to position [102, 0]
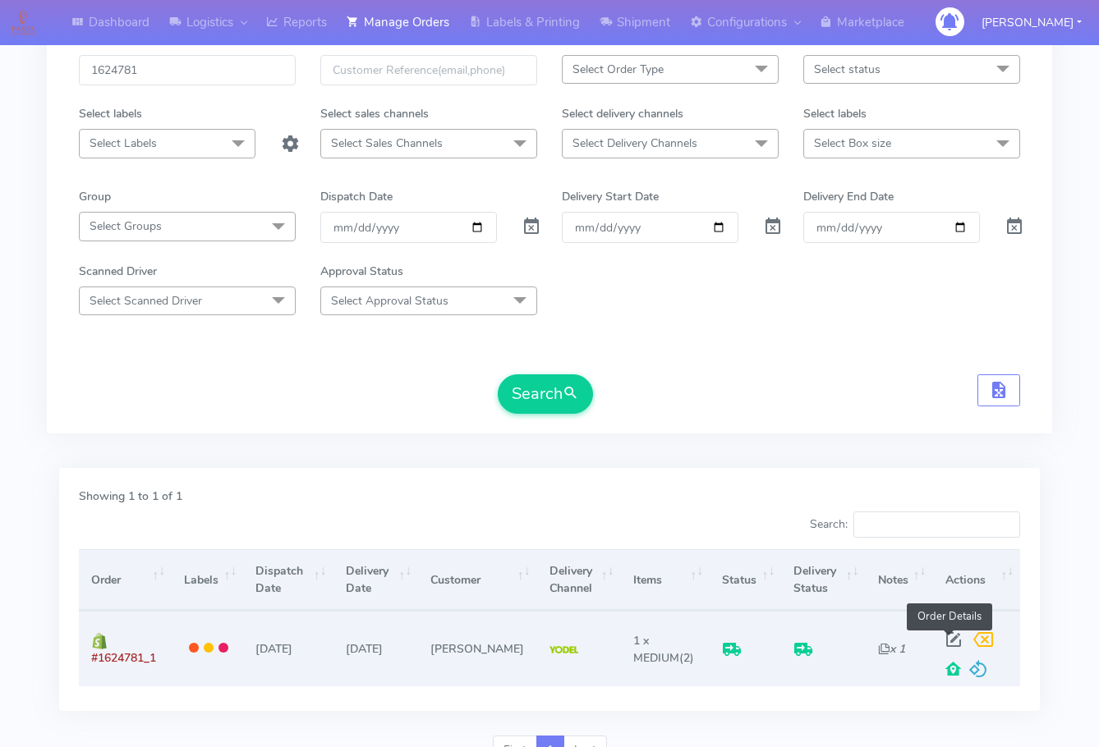
click at [953, 640] on span at bounding box center [954, 644] width 30 height 16
select select "5"
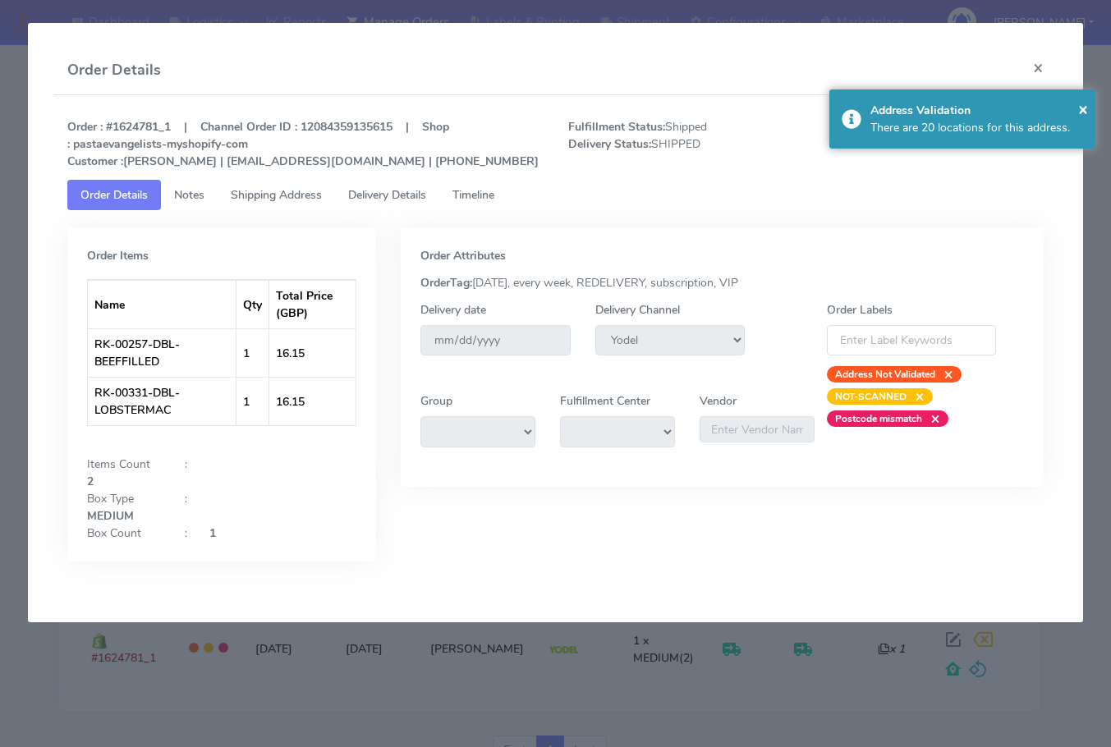
click at [264, 205] on link "Shipping Address" at bounding box center [276, 195] width 117 height 30
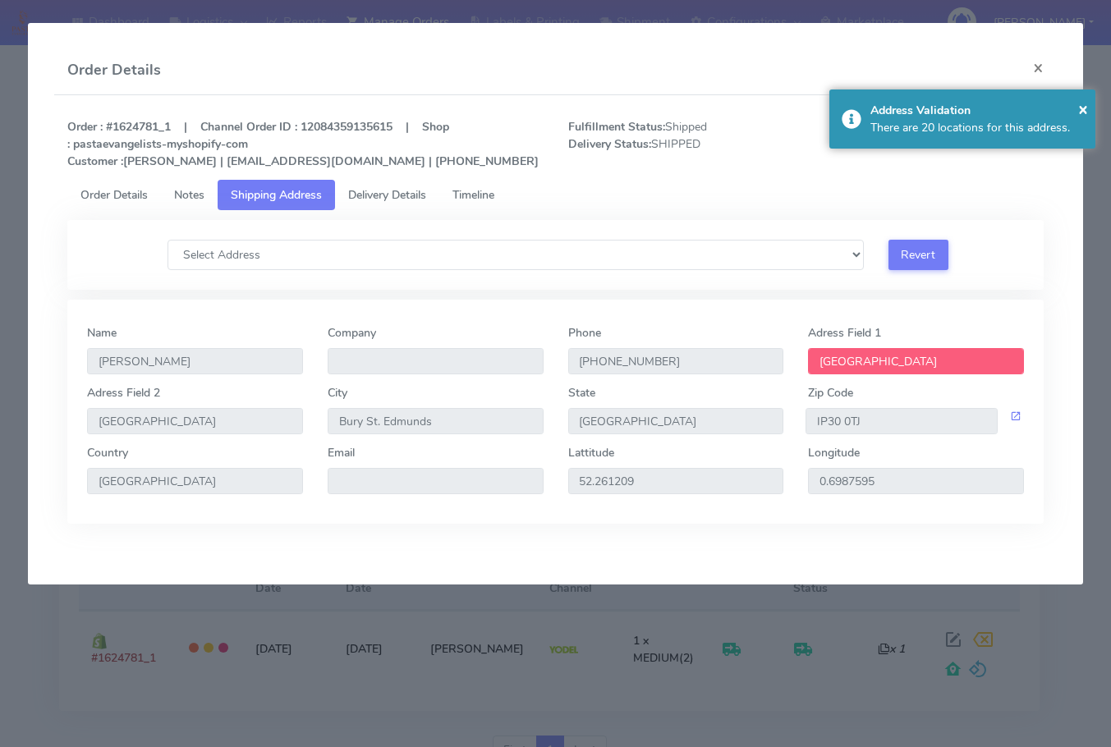
click at [365, 200] on span "Delivery Details" at bounding box center [387, 195] width 78 height 16
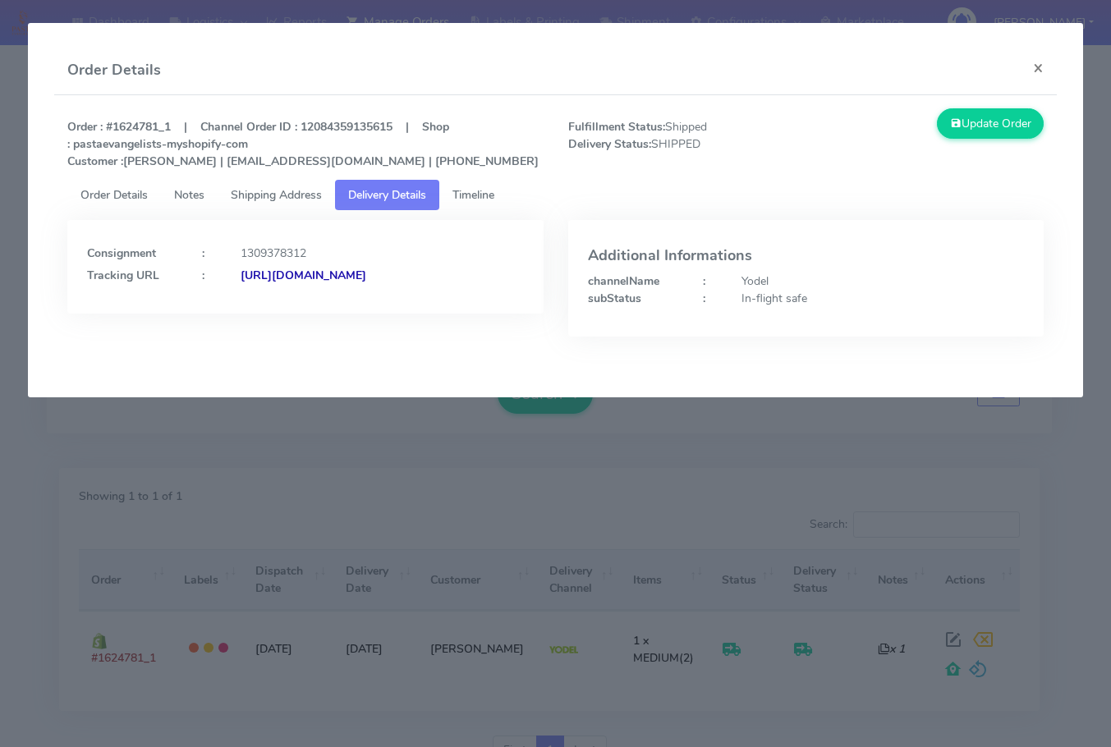
drag, startPoint x: 451, startPoint y: 334, endPoint x: 265, endPoint y: 339, distance: 185.7
click at [265, 339] on div "Consignment : 1309378312 Tracking URL : [URL][DOMAIN_NAME]" at bounding box center [305, 290] width 501 height 141
copy strong "JJD0002249960899949"
drag, startPoint x: 1041, startPoint y: 66, endPoint x: 462, endPoint y: 347, distance: 644.2
click at [1041, 66] on button "×" at bounding box center [1038, 68] width 37 height 44
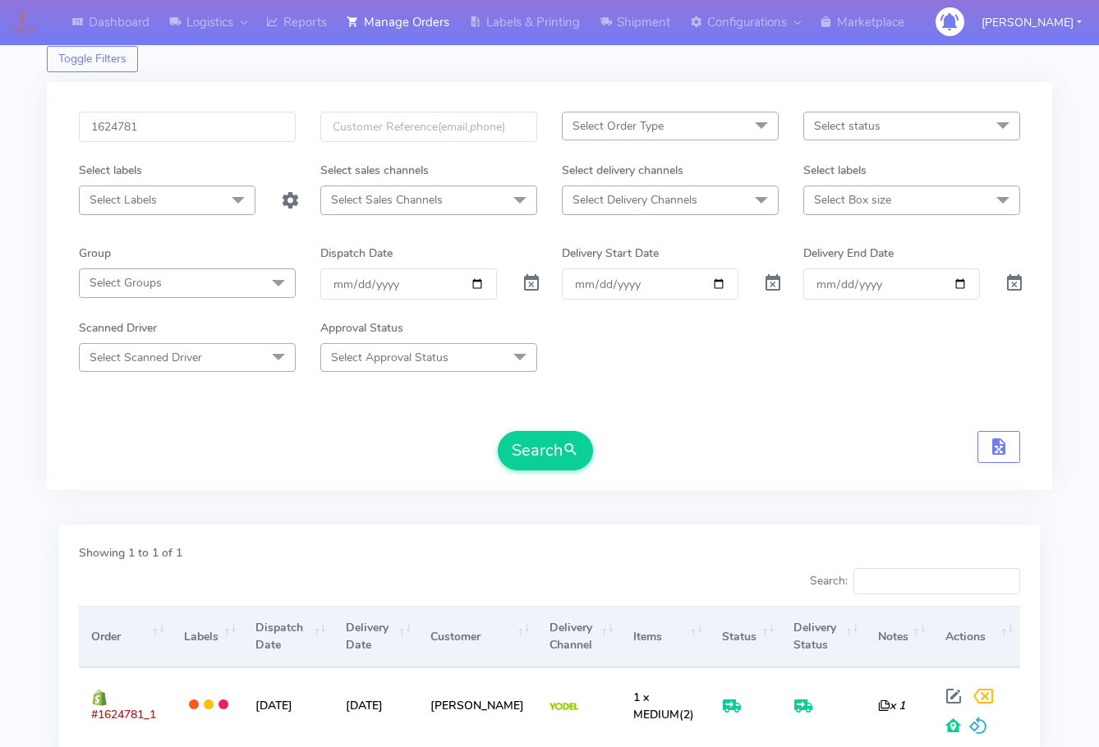
scroll to position [0, 0]
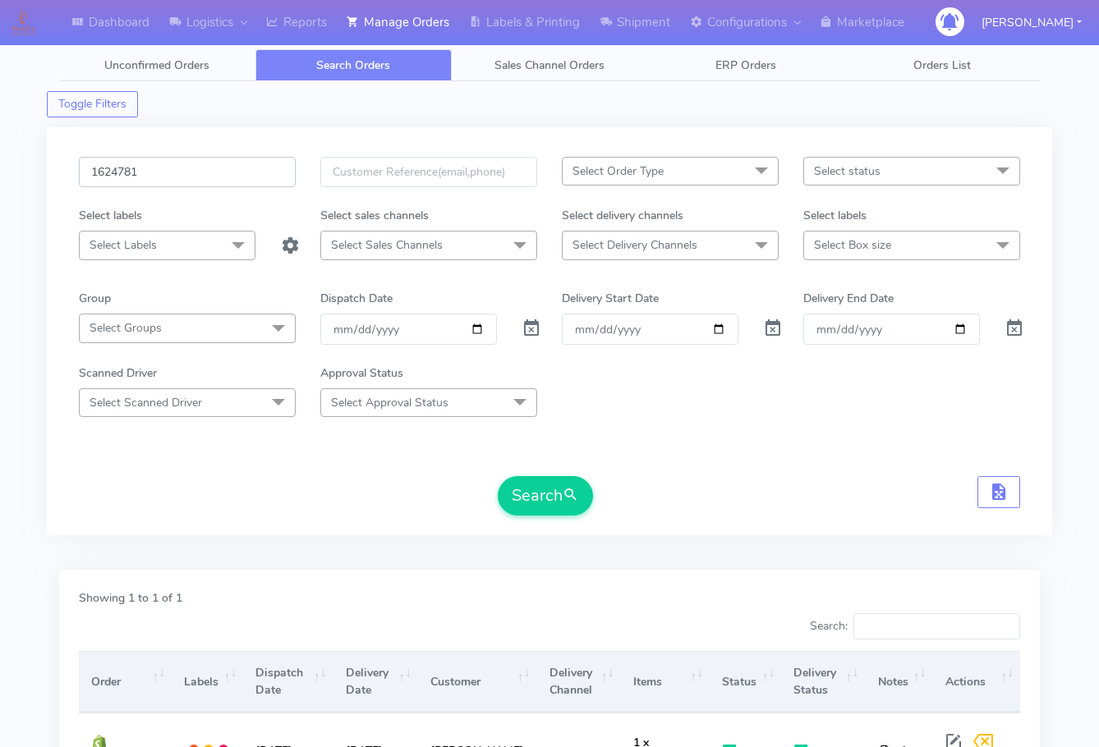
click at [182, 173] on input "1624781" at bounding box center [187, 172] width 217 height 30
paste input "2489"
type input "1622489"
click at [567, 487] on span "submit" at bounding box center [571, 495] width 16 height 22
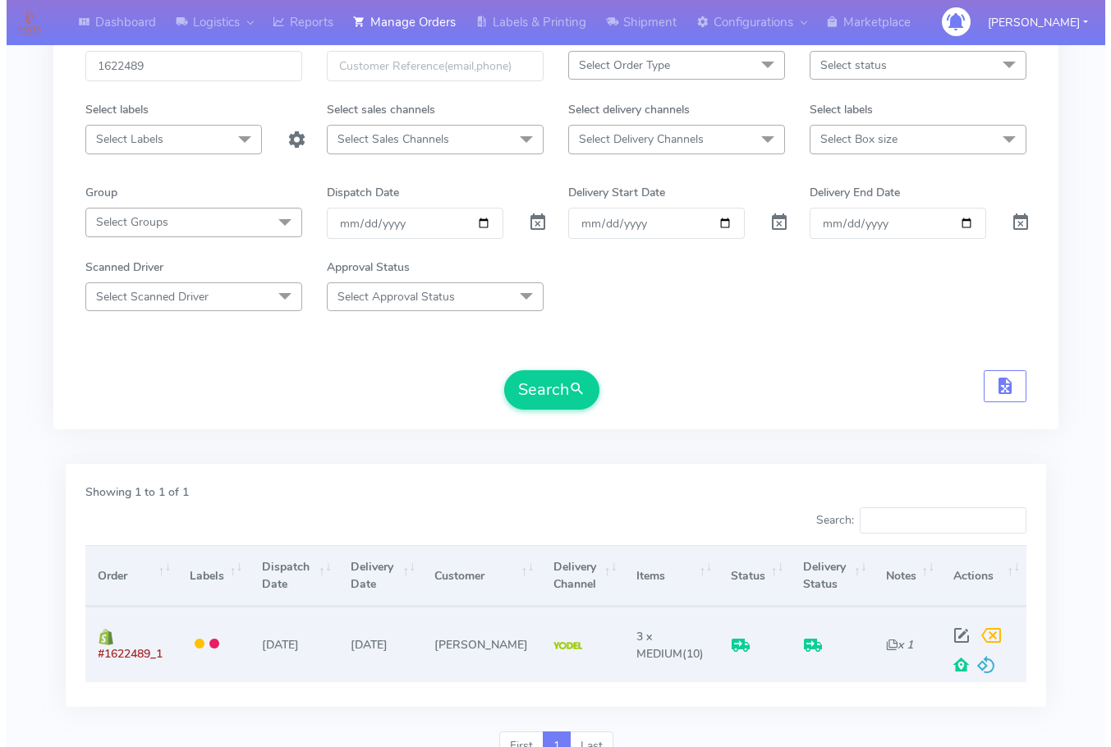
scroll to position [181, 0]
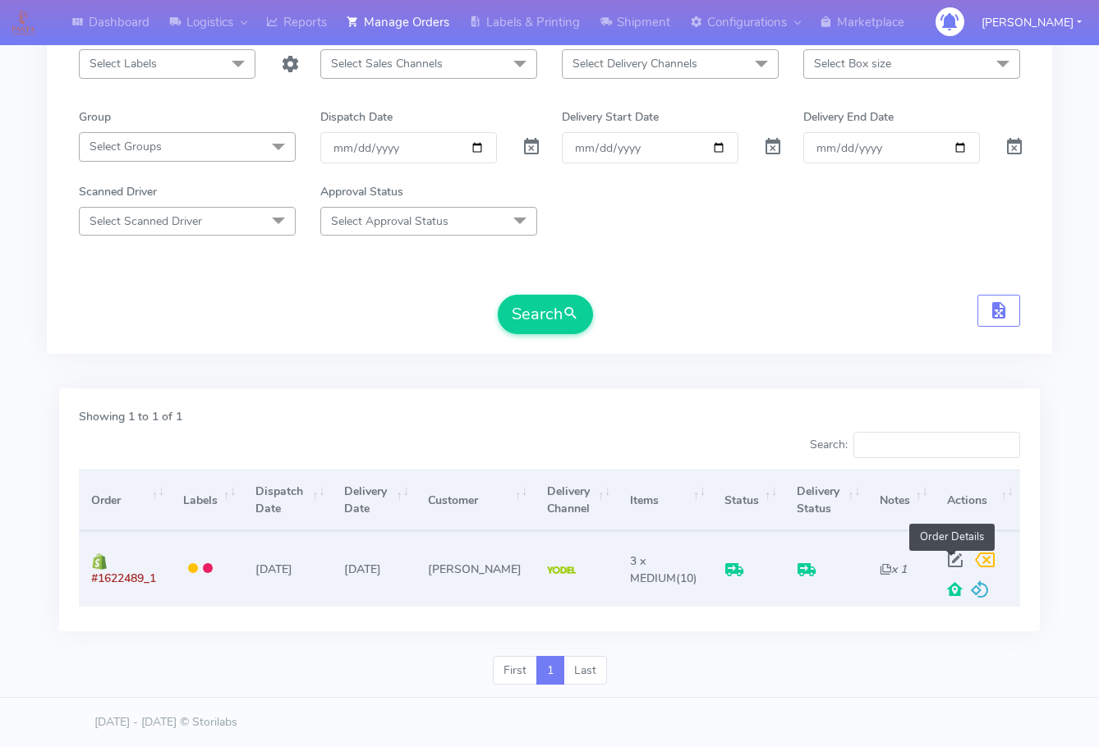
click at [957, 558] on span at bounding box center [955, 564] width 30 height 16
select select "5"
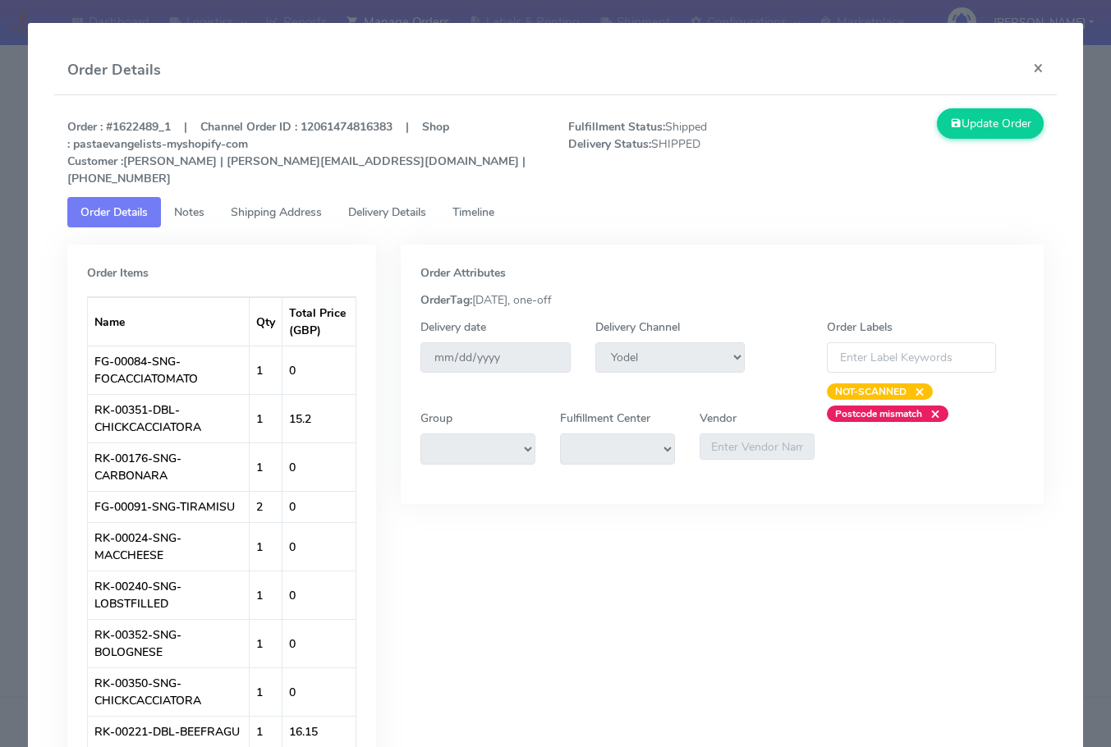
click at [301, 204] on span "Shipping Address" at bounding box center [276, 212] width 91 height 16
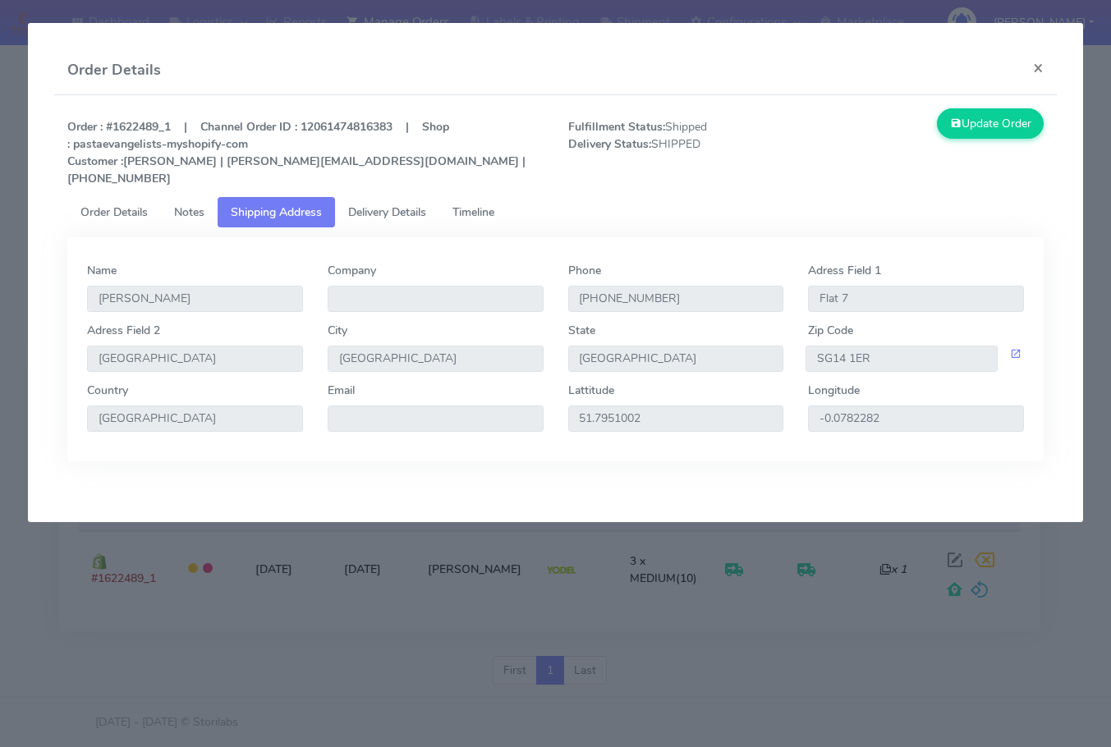
click at [397, 204] on span "Delivery Details" at bounding box center [387, 212] width 78 height 16
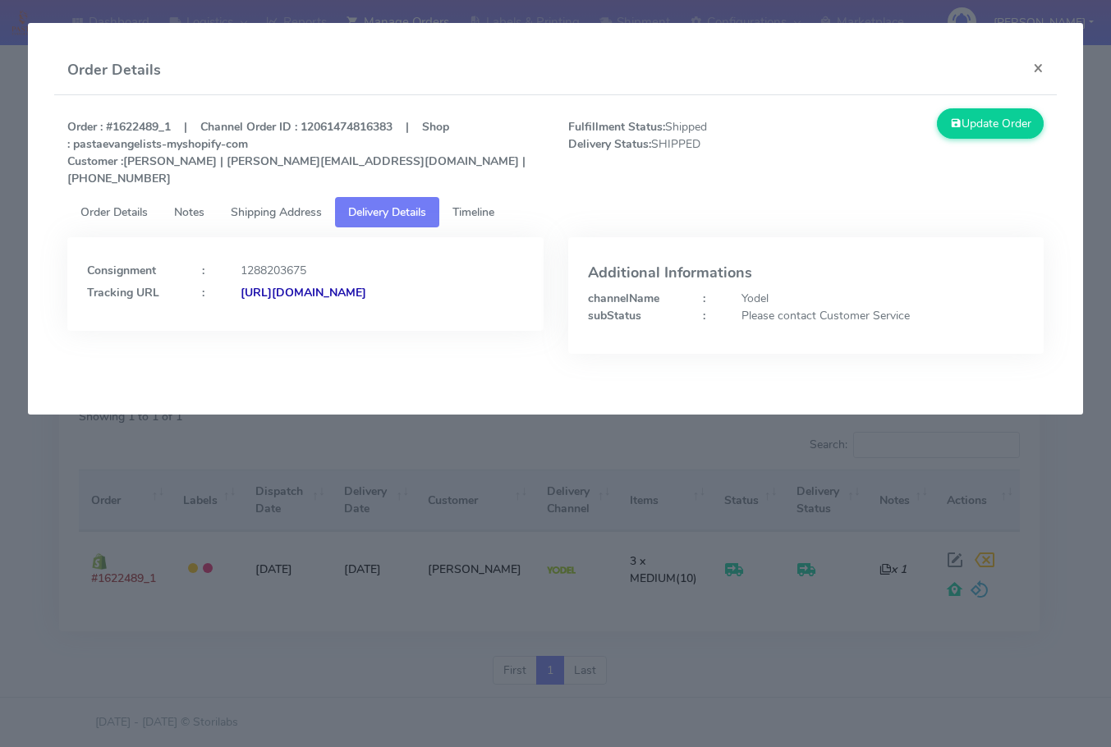
drag, startPoint x: 444, startPoint y: 300, endPoint x: 265, endPoint y: 315, distance: 179.7
click at [265, 315] on div "Consignment : 1288203675 Tracking URL : [URL][DOMAIN_NAME]" at bounding box center [305, 284] width 476 height 94
copy strong "JJD0002249960894418"
click at [1045, 68] on button "×" at bounding box center [1038, 68] width 37 height 44
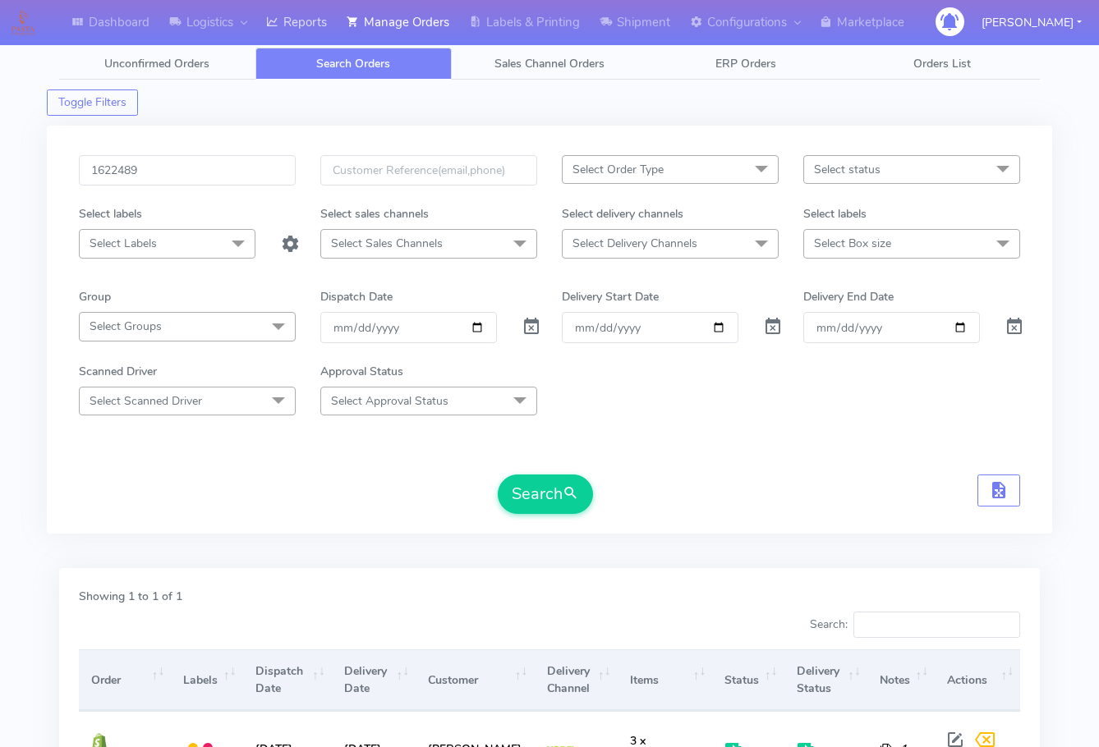
scroll to position [0, 0]
